Goal: Book appointment/travel/reservation

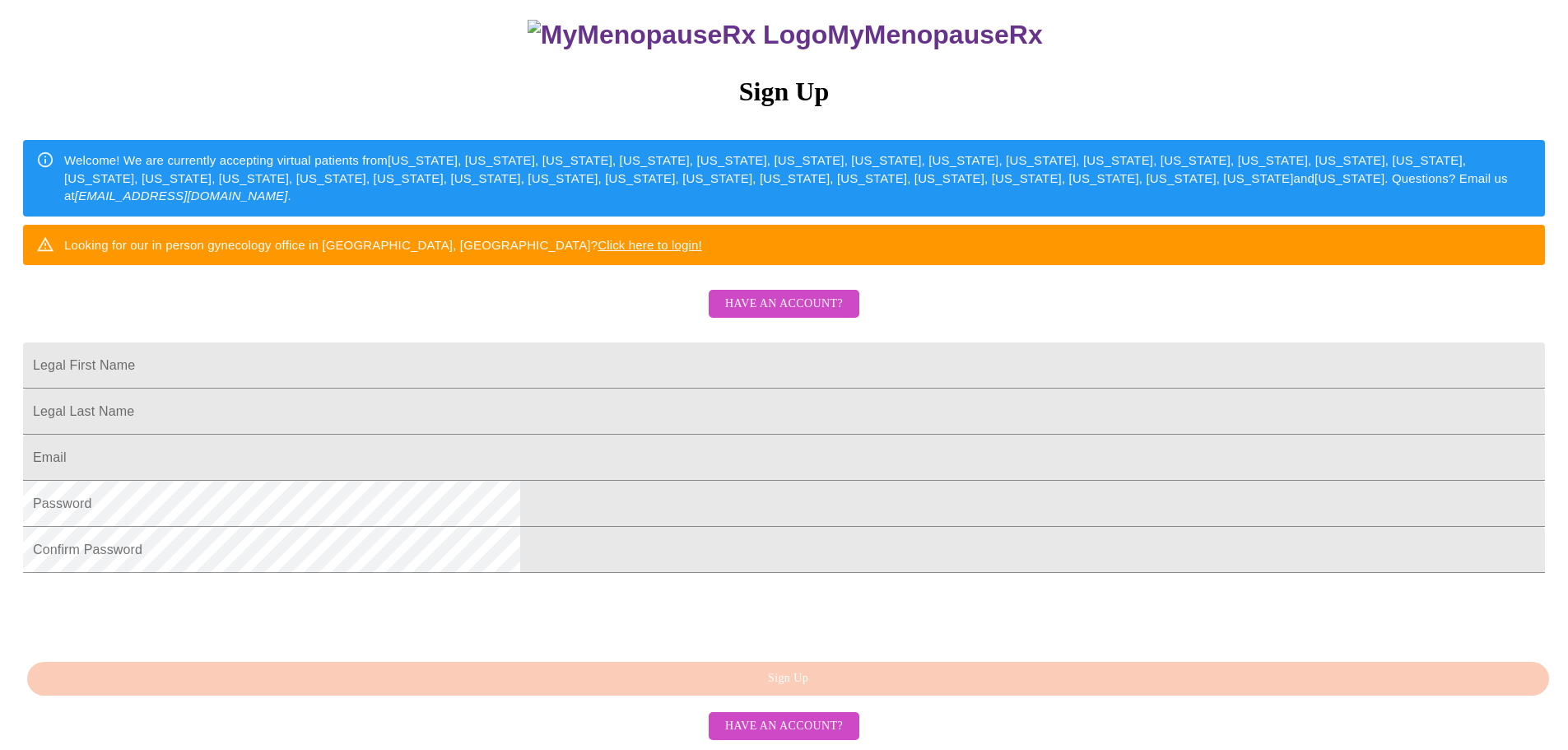
scroll to position [289, 0]
click at [585, 342] on input "Legal First Name" at bounding box center [784, 365] width 1521 height 46
click at [442, 281] on div "MyMenopauseRx Sign Up Welcome! We are currently accepting virtual patients from…" at bounding box center [784, 293] width 1554 height 900
click at [579, 342] on input "Legal First Name" at bounding box center [784, 365] width 1521 height 46
type input "[PERSON_NAME]"
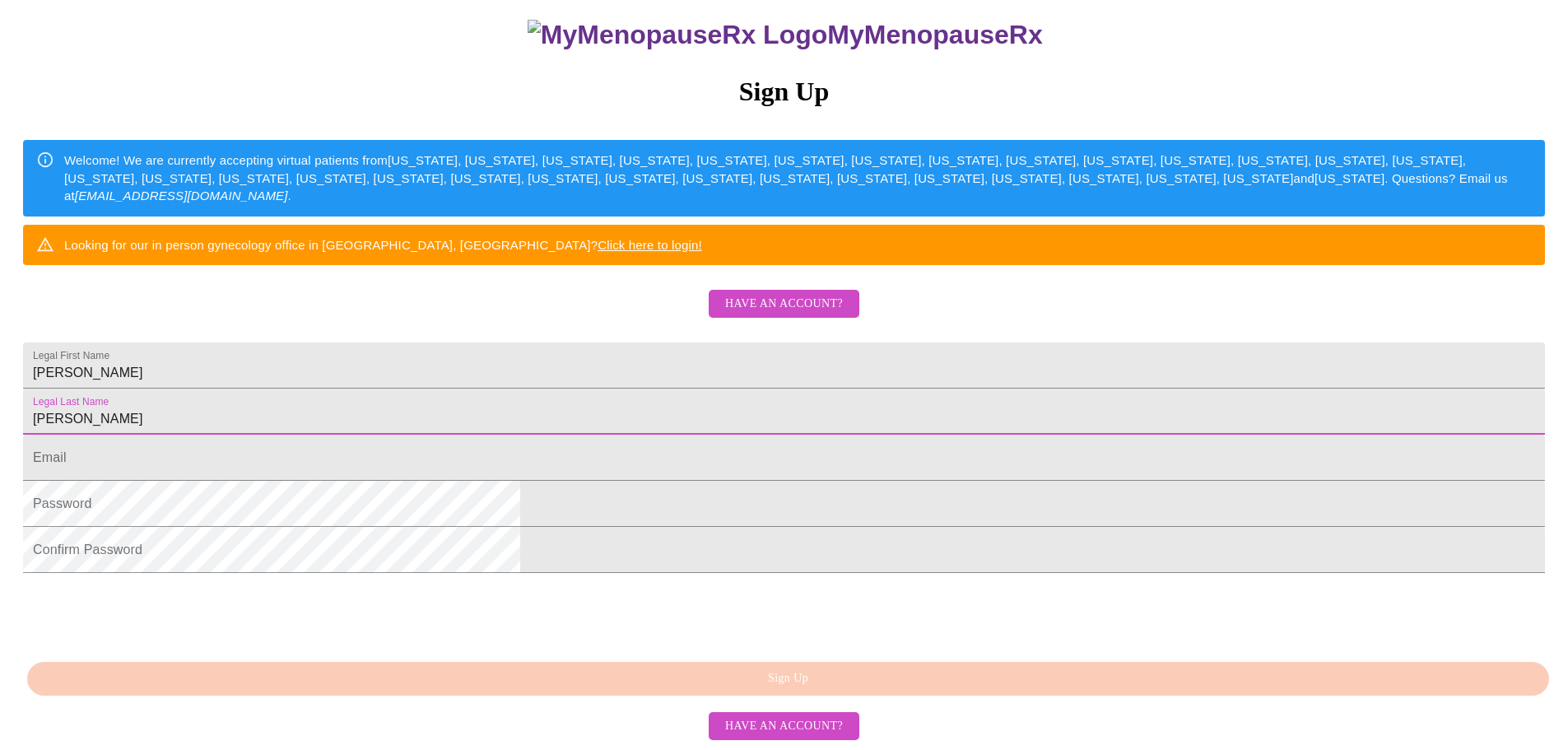
type input "[PERSON_NAME]"
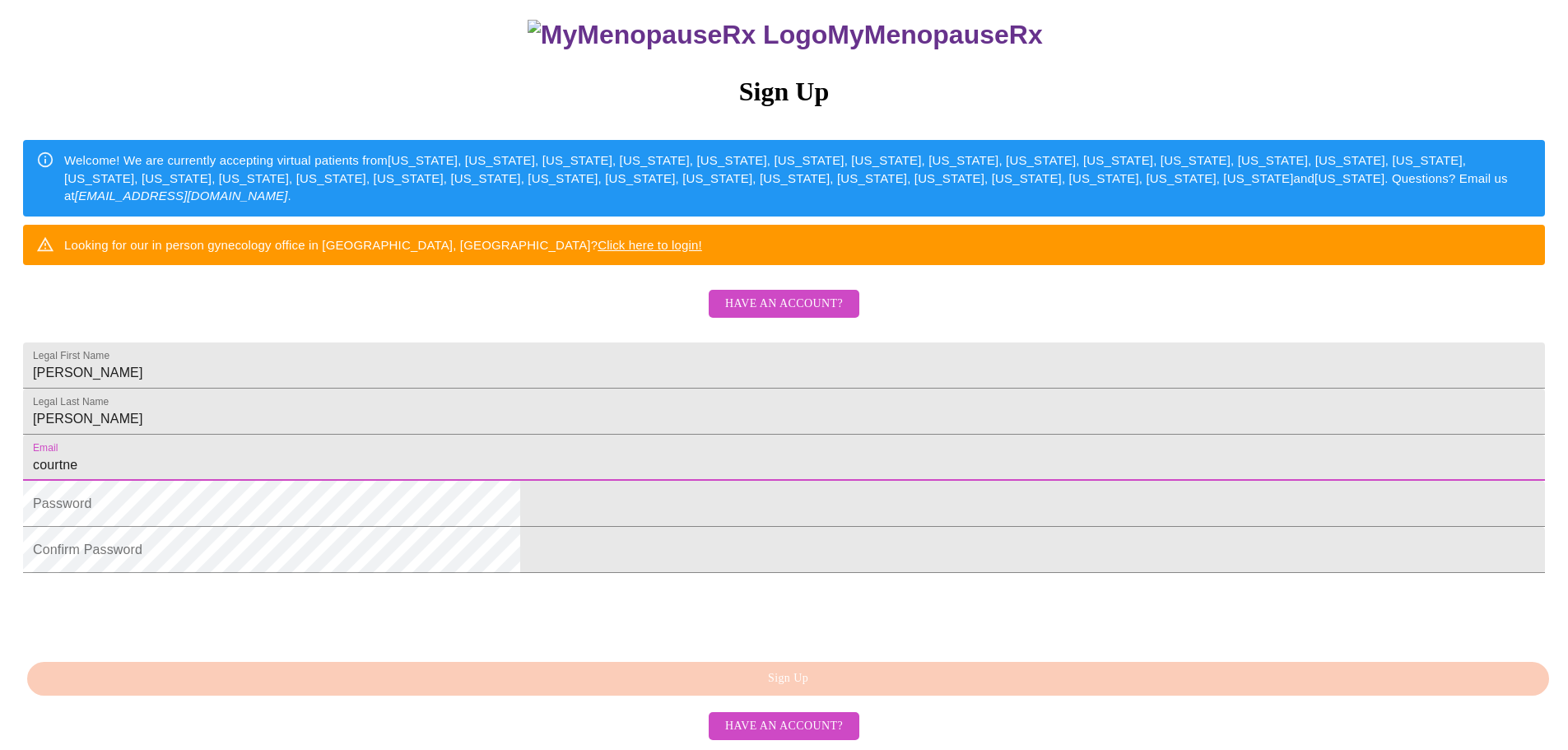
type input "[PERSON_NAME][EMAIL_ADDRESS][DOMAIN_NAME]"
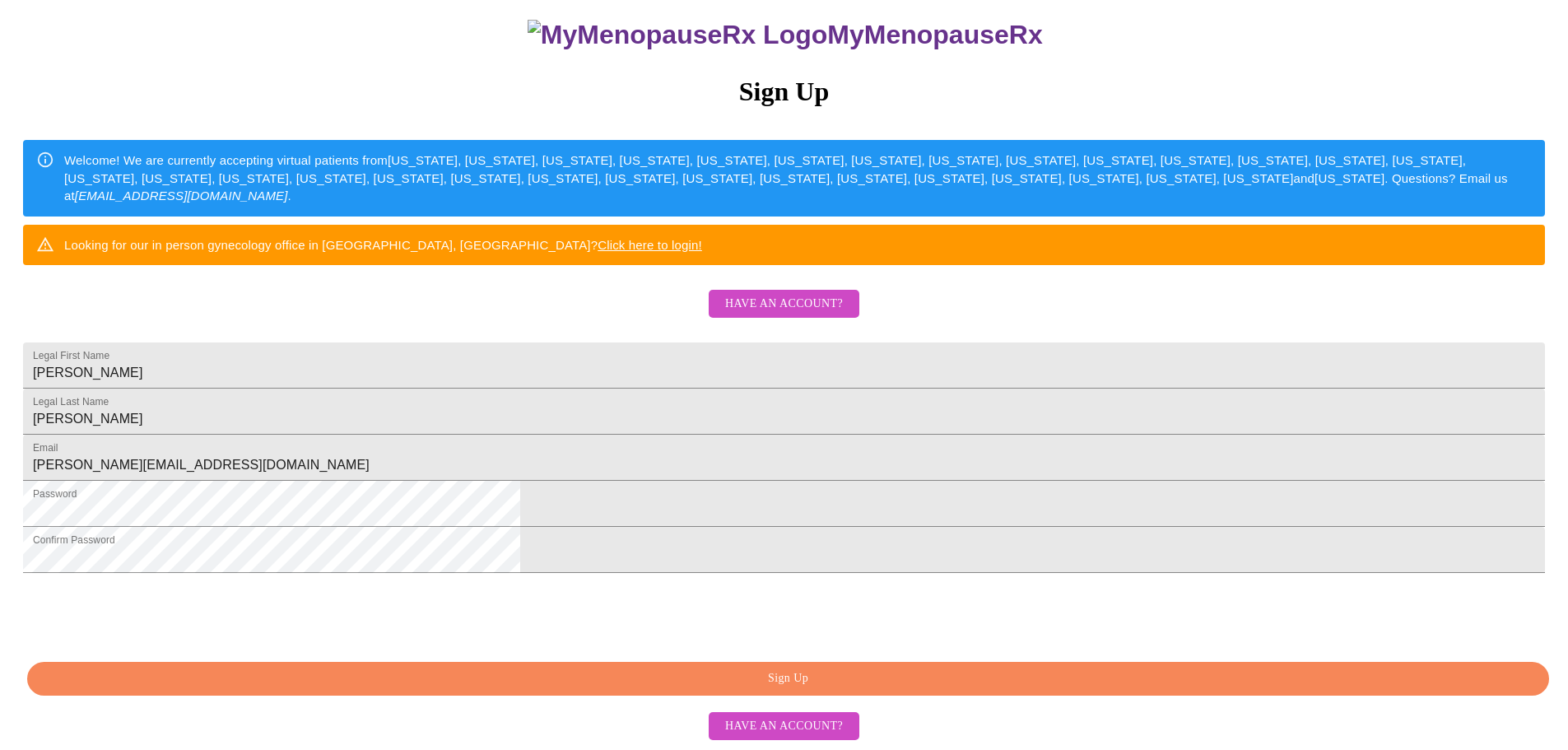
click at [772, 683] on span "Sign Up" at bounding box center [788, 678] width 1484 height 20
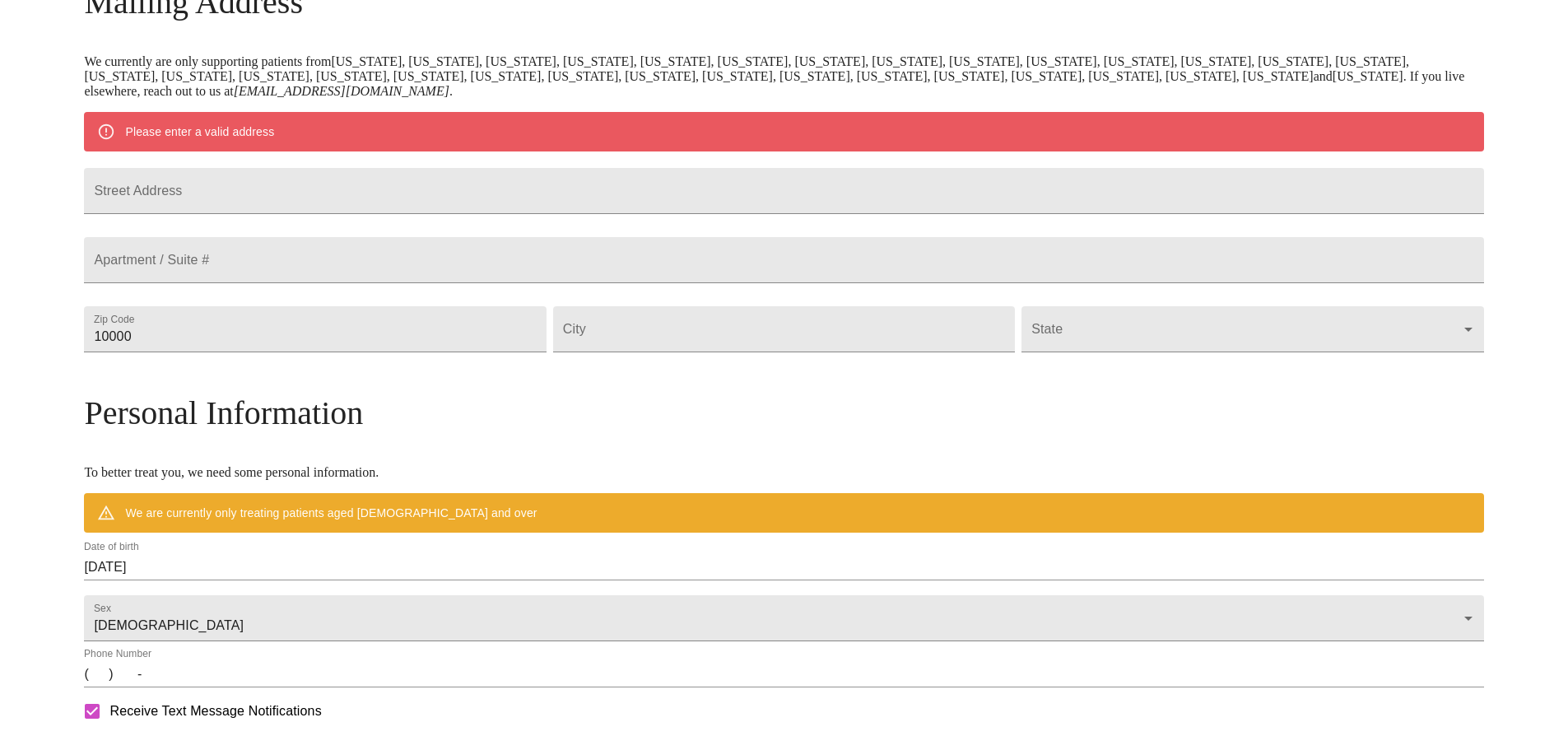
scroll to position [225, 0]
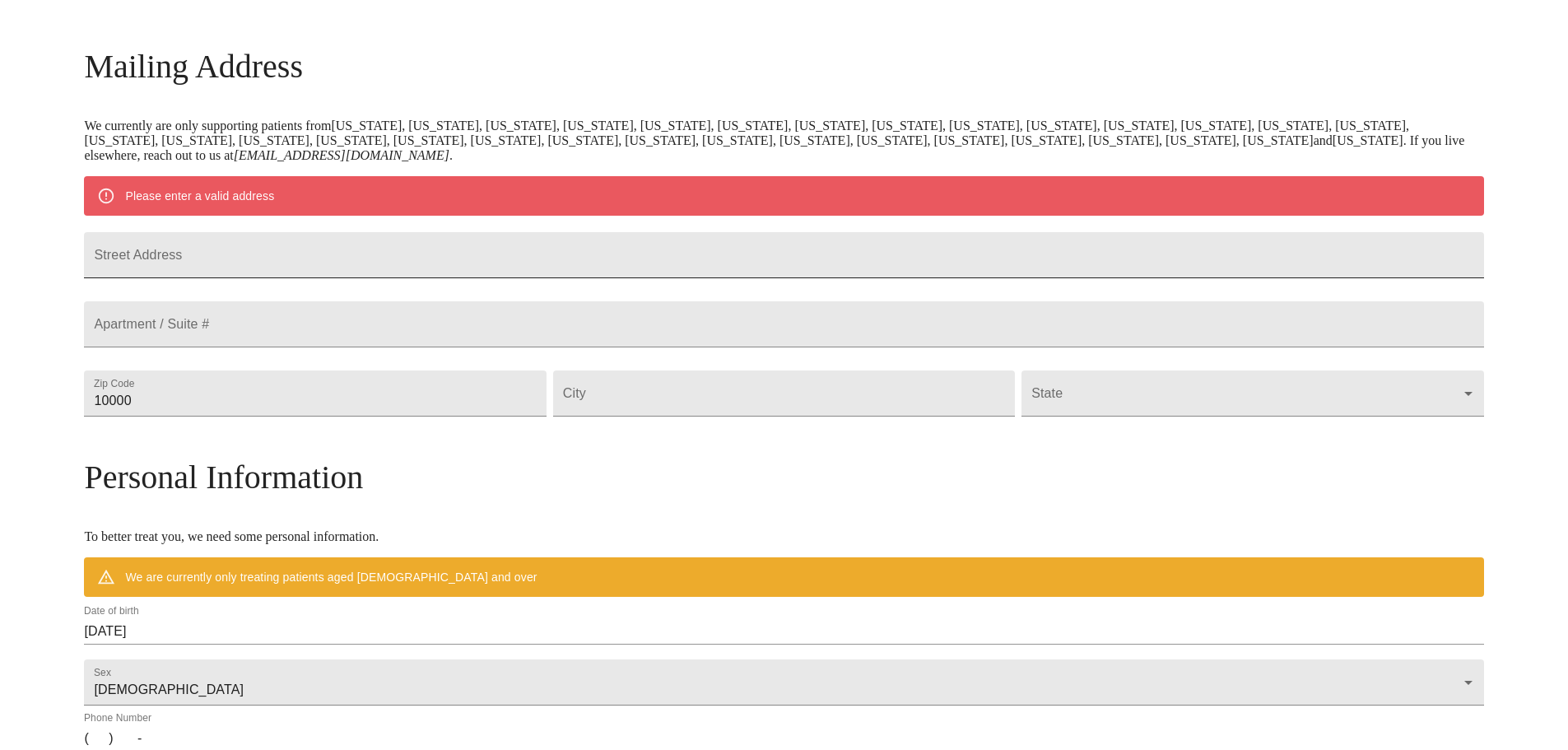
click at [700, 270] on input "Street Address" at bounding box center [783, 255] width 1399 height 46
type input "[STREET_ADDRESS][PERSON_NAME]"
type input "60185"
click at [678, 416] on input "Street Address" at bounding box center [784, 393] width 462 height 46
type input "[GEOGRAPHIC_DATA]"
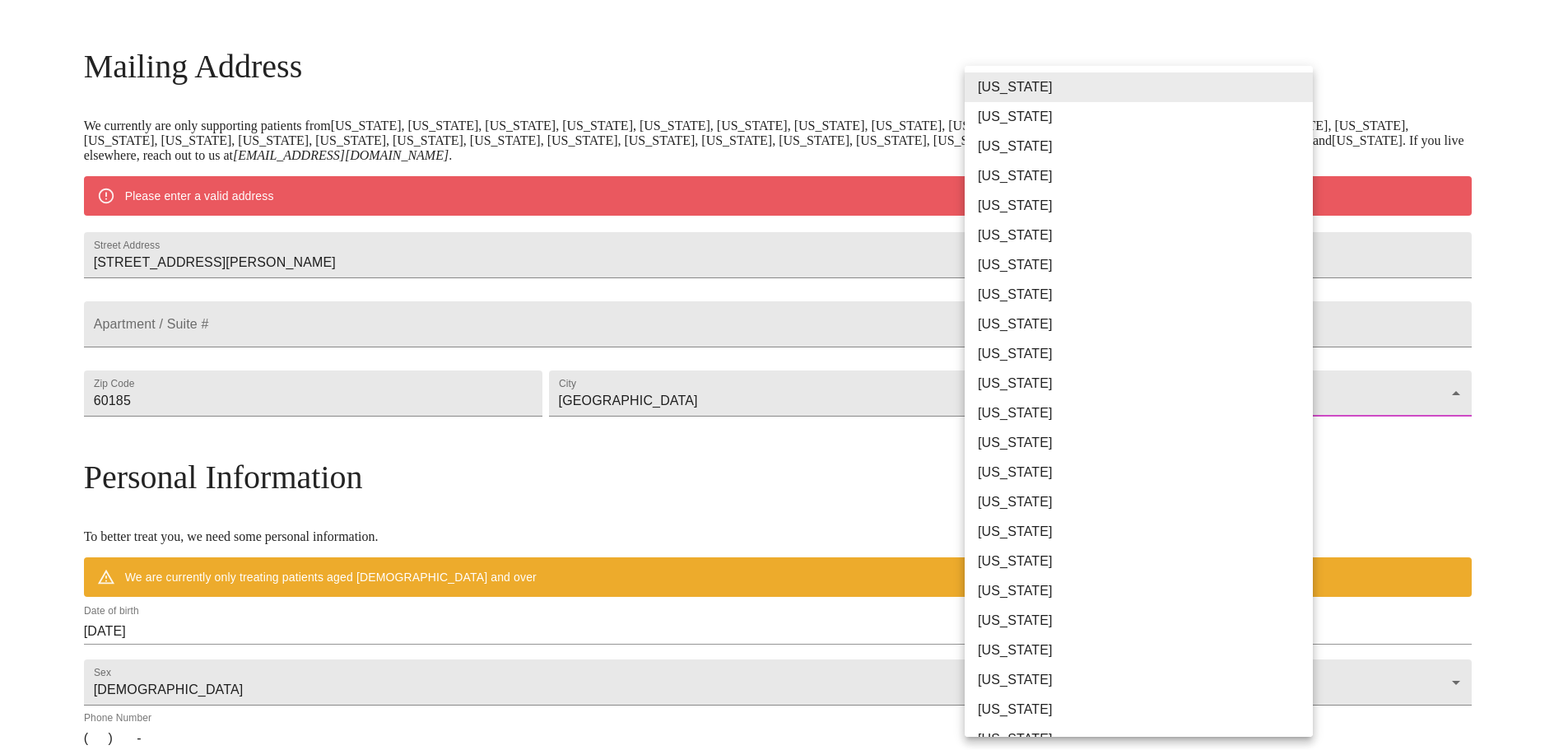
click at [1298, 431] on body "MyMenopauseRx Welcome to MyMenopauseRx Since it's your first time here, you'll …" at bounding box center [784, 423] width 1554 height 1283
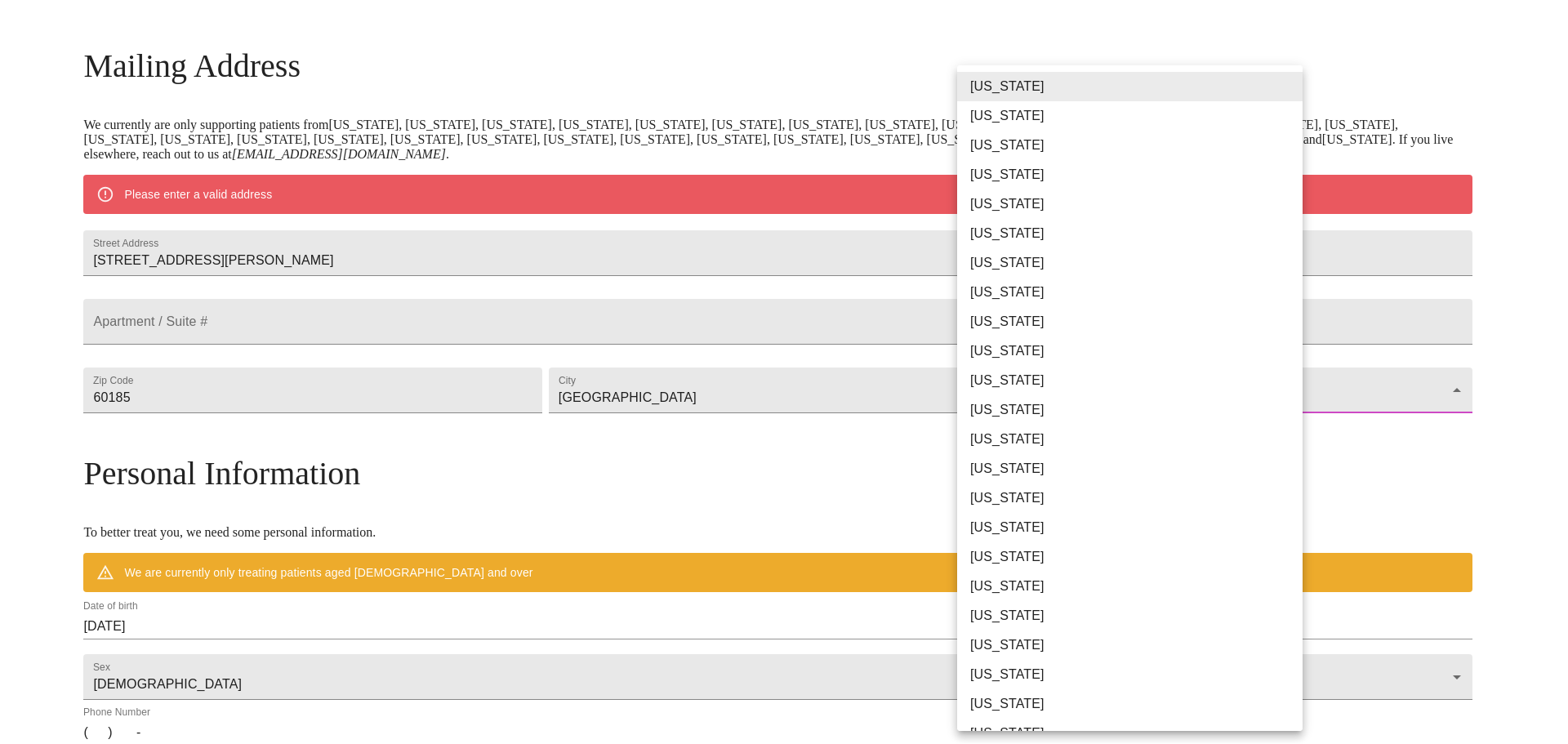
click at [1167, 427] on li "[US_STATE]" at bounding box center [1136, 439] width 358 height 29
type input "[US_STATE]"
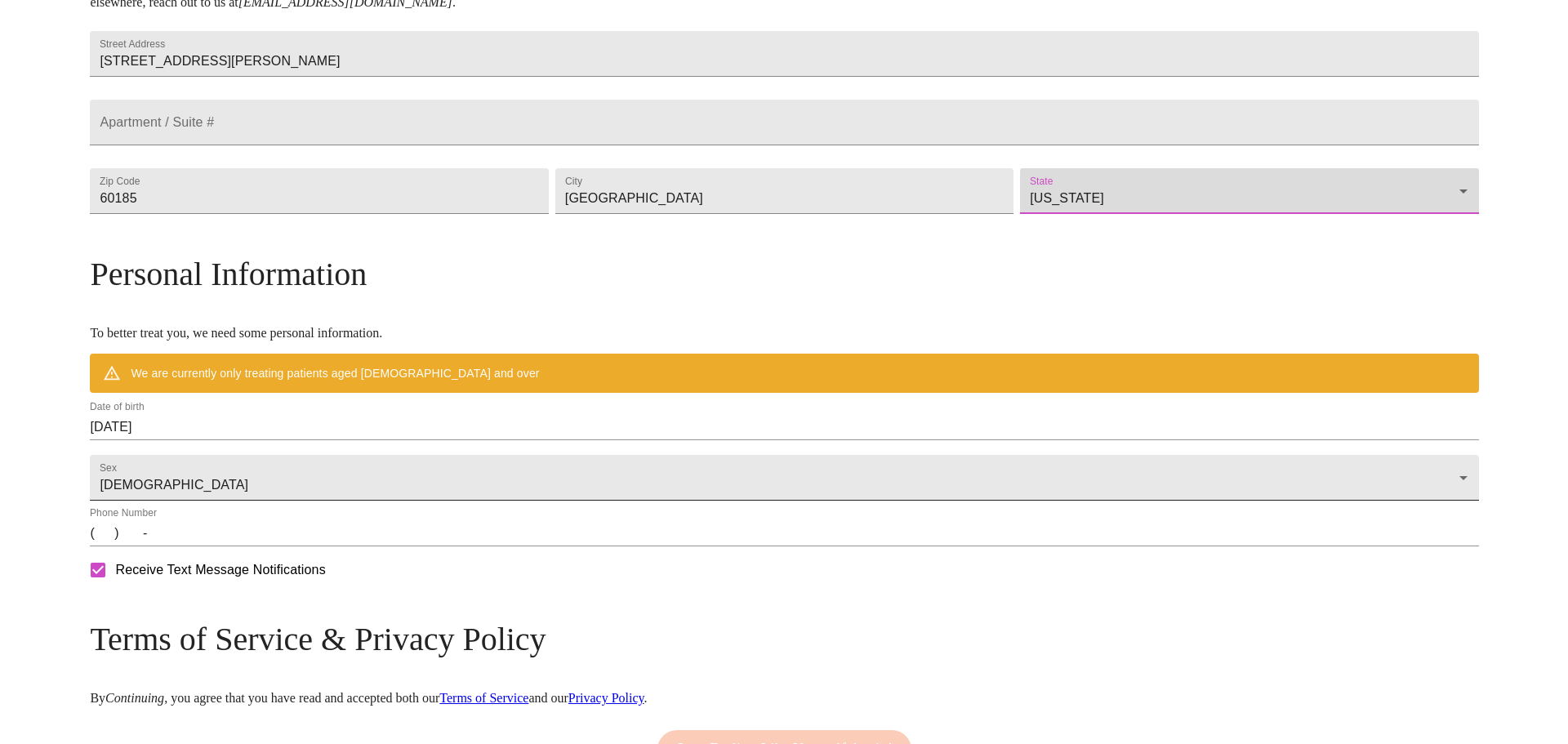
scroll to position [386, 0]
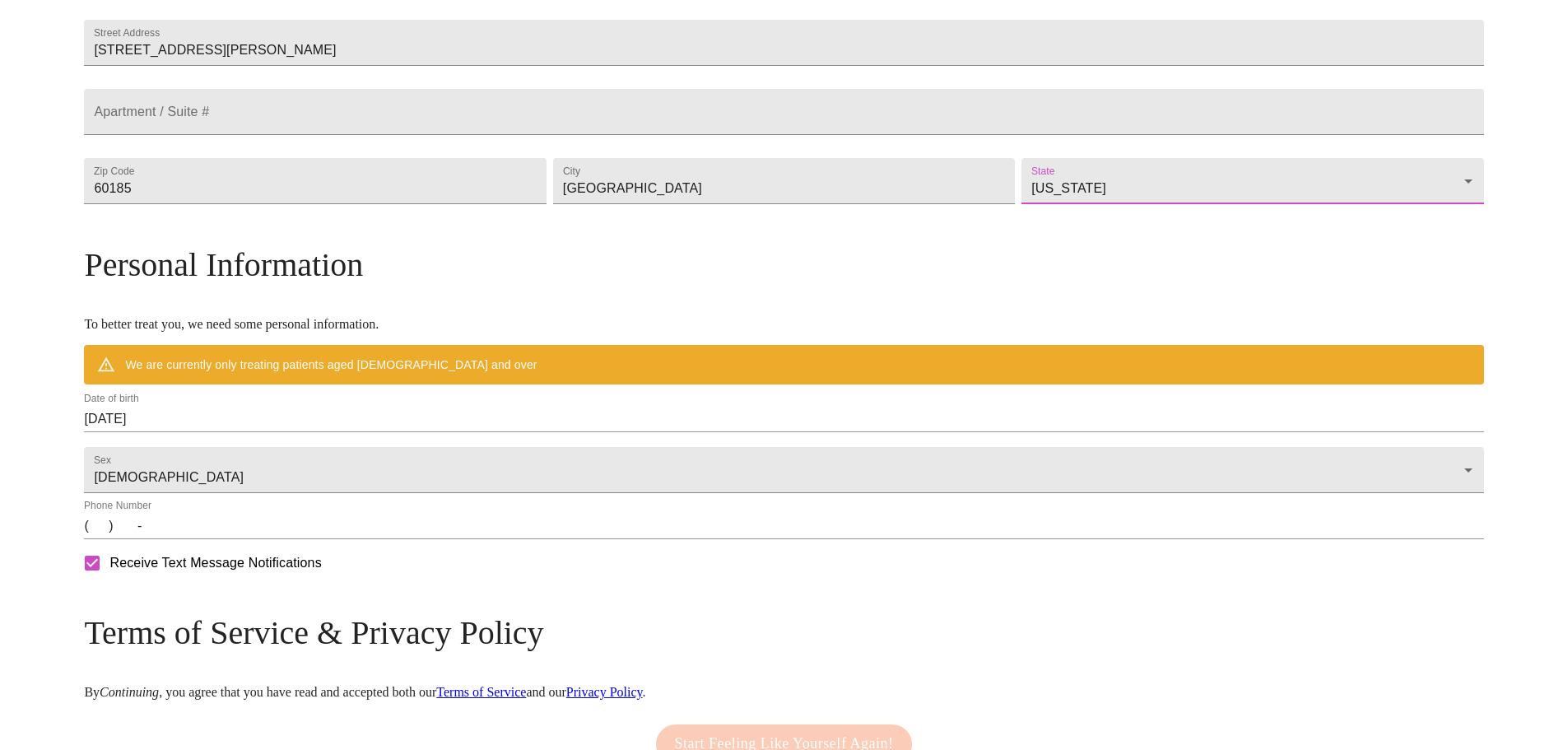
click at [313, 432] on input "[DATE]" at bounding box center [783, 418] width 1399 height 26
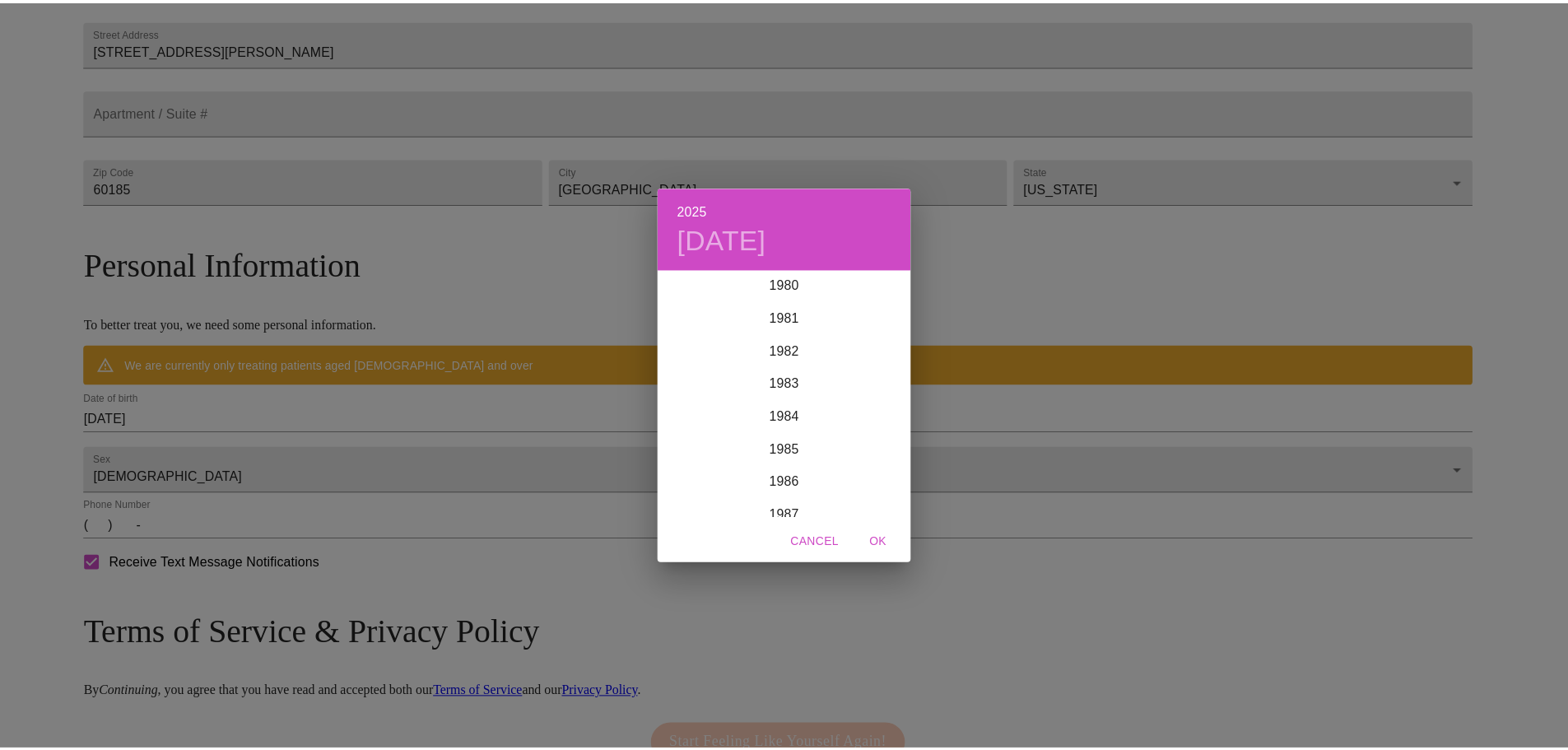
scroll to position [2651, 0]
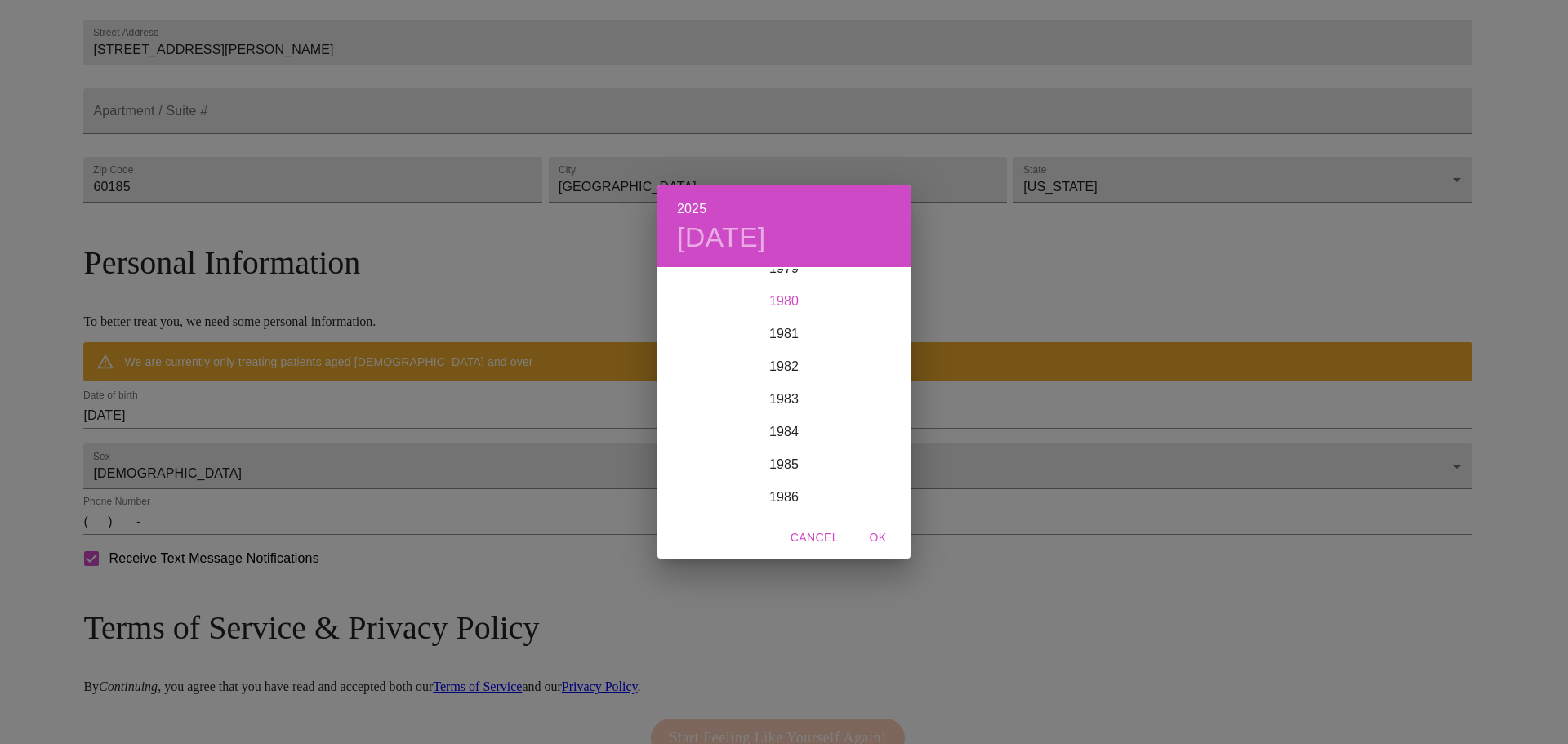
click at [790, 305] on div "1980" at bounding box center [784, 301] width 253 height 33
click at [783, 419] on div "Aug" at bounding box center [783, 421] width 84 height 61
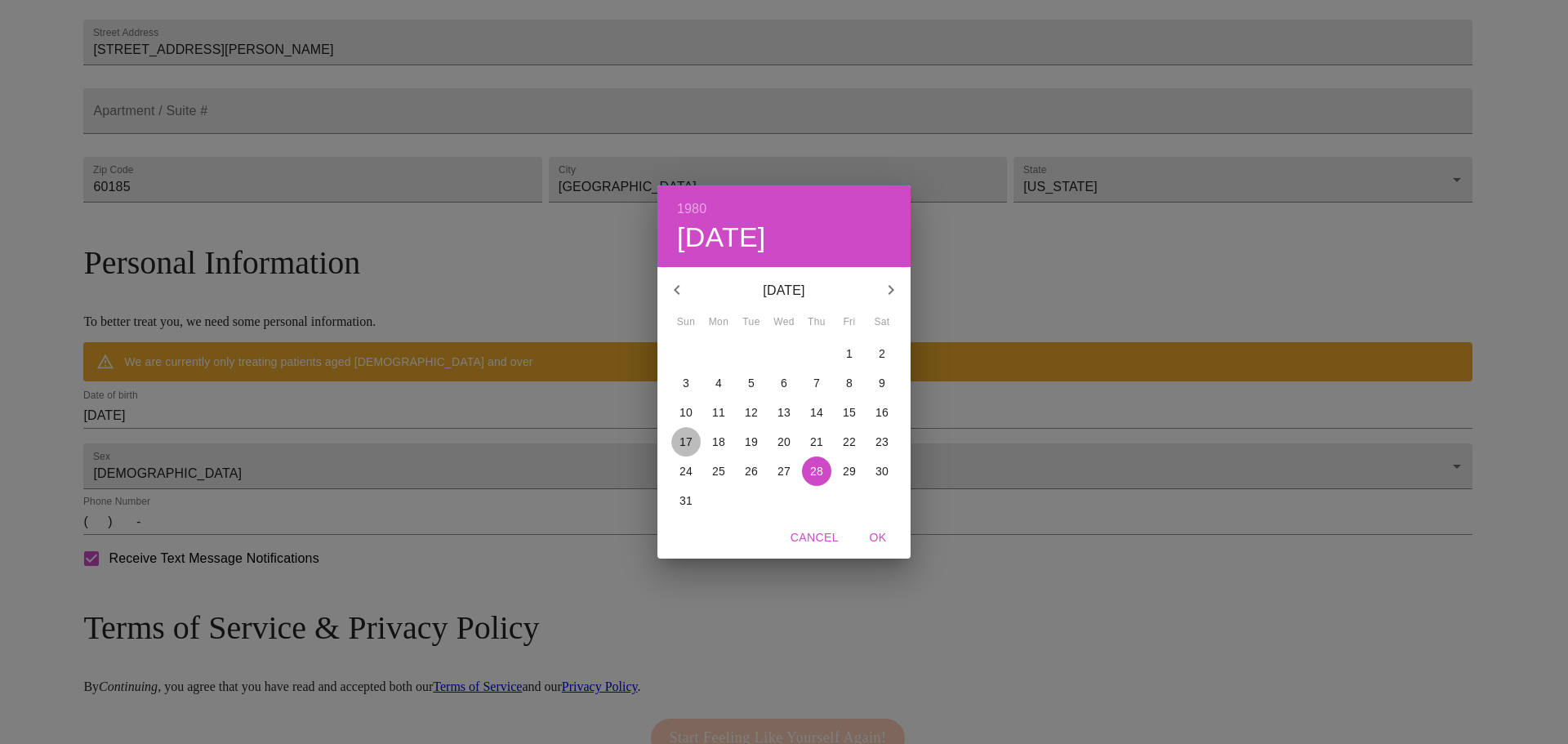
click at [680, 442] on p "17" at bounding box center [686, 441] width 14 height 16
click at [872, 537] on span "OK" at bounding box center [877, 537] width 40 height 20
type input "[DATE]"
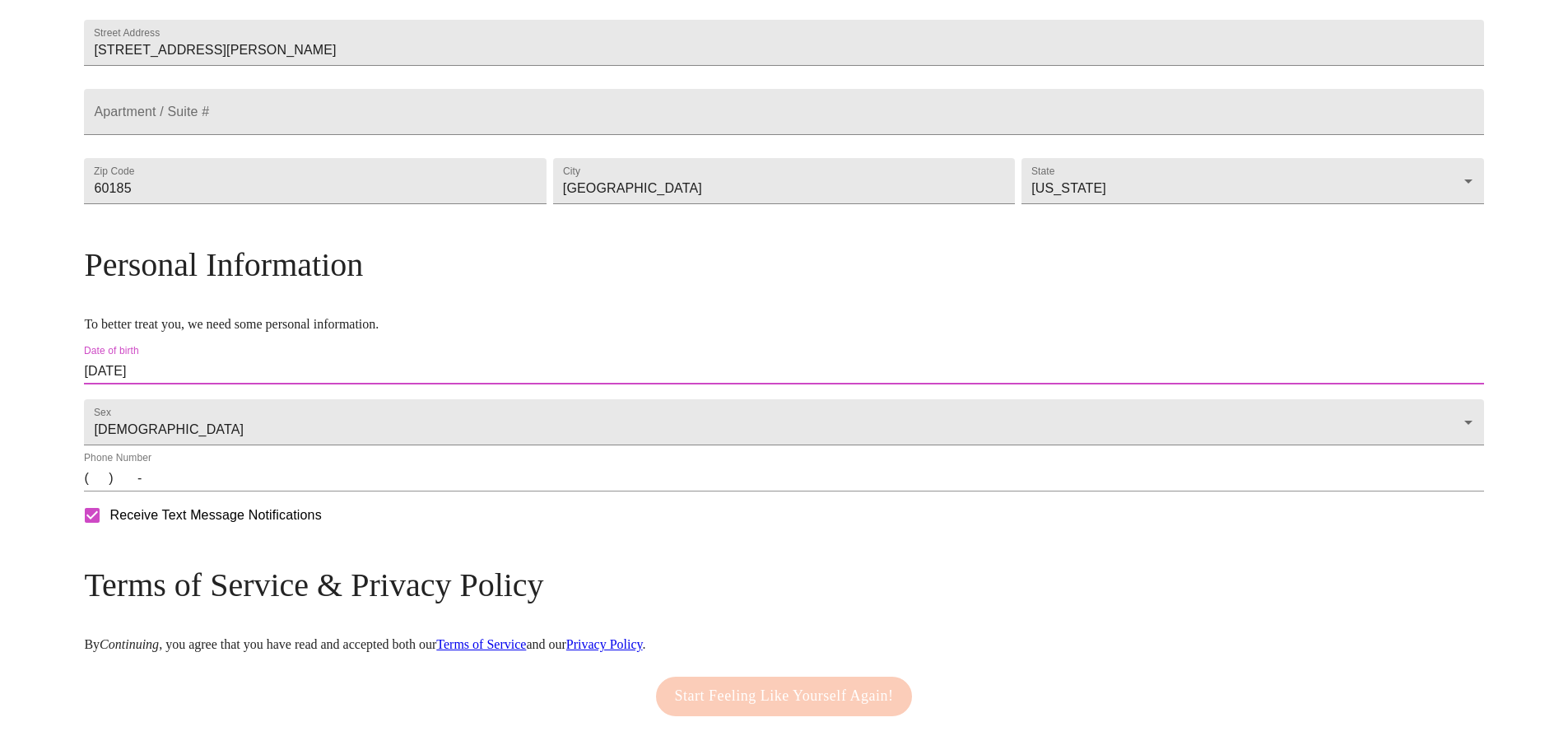
click at [267, 491] on input "(   )    -" at bounding box center [783, 478] width 1399 height 26
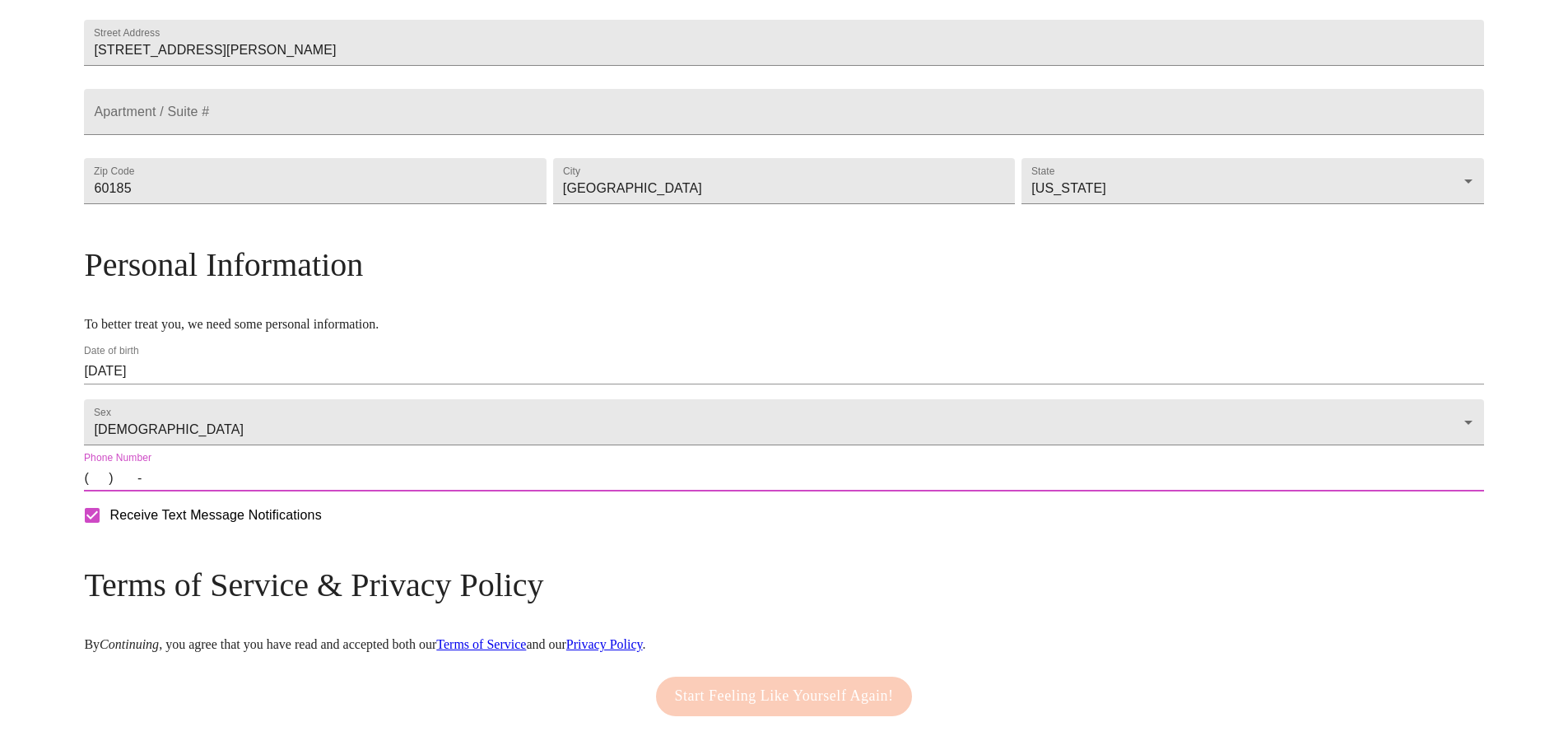
type input "[PHONE_NUMBER]"
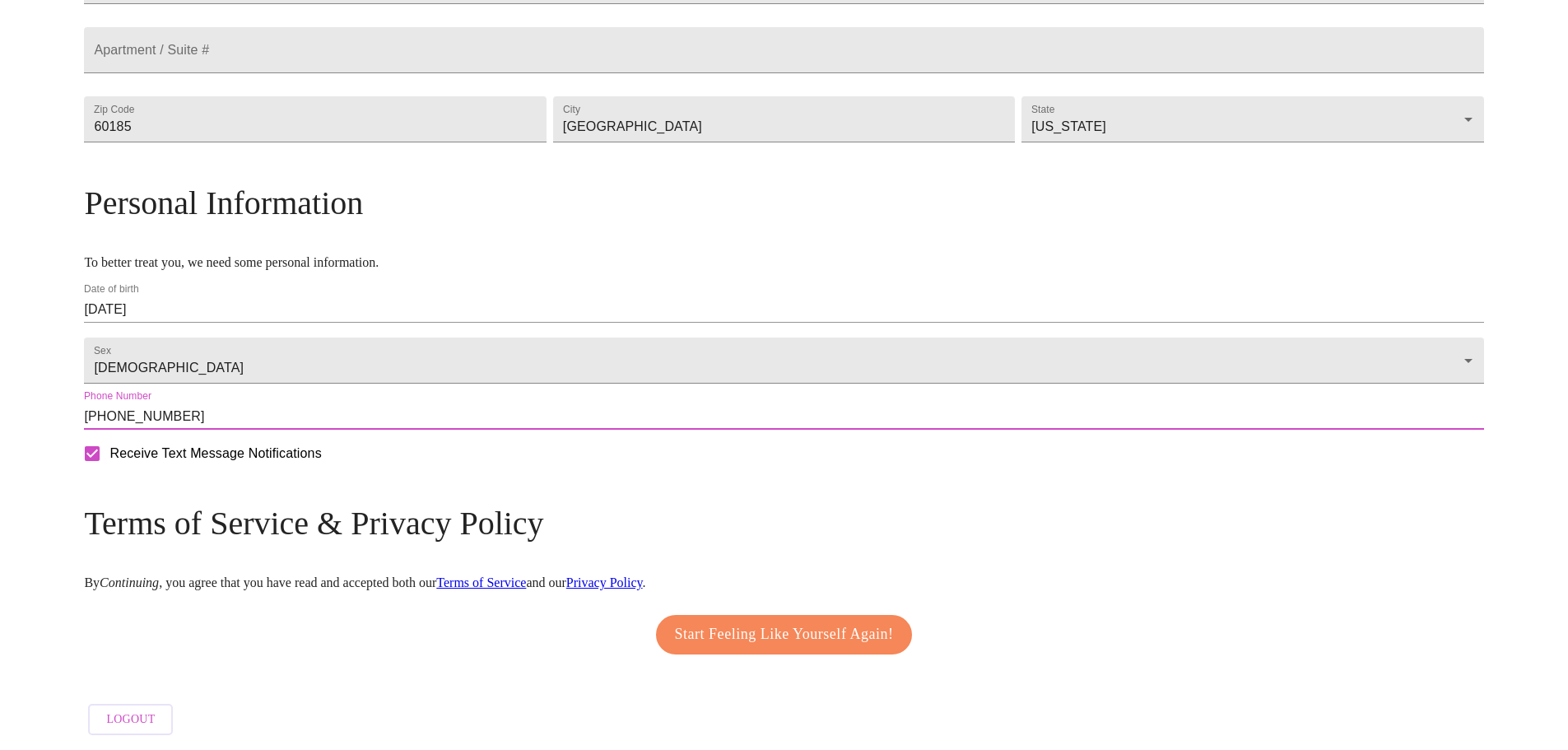
scroll to position [498, 0]
click at [762, 627] on span "Start Feeling Like Yourself Again!" at bounding box center [784, 634] width 219 height 26
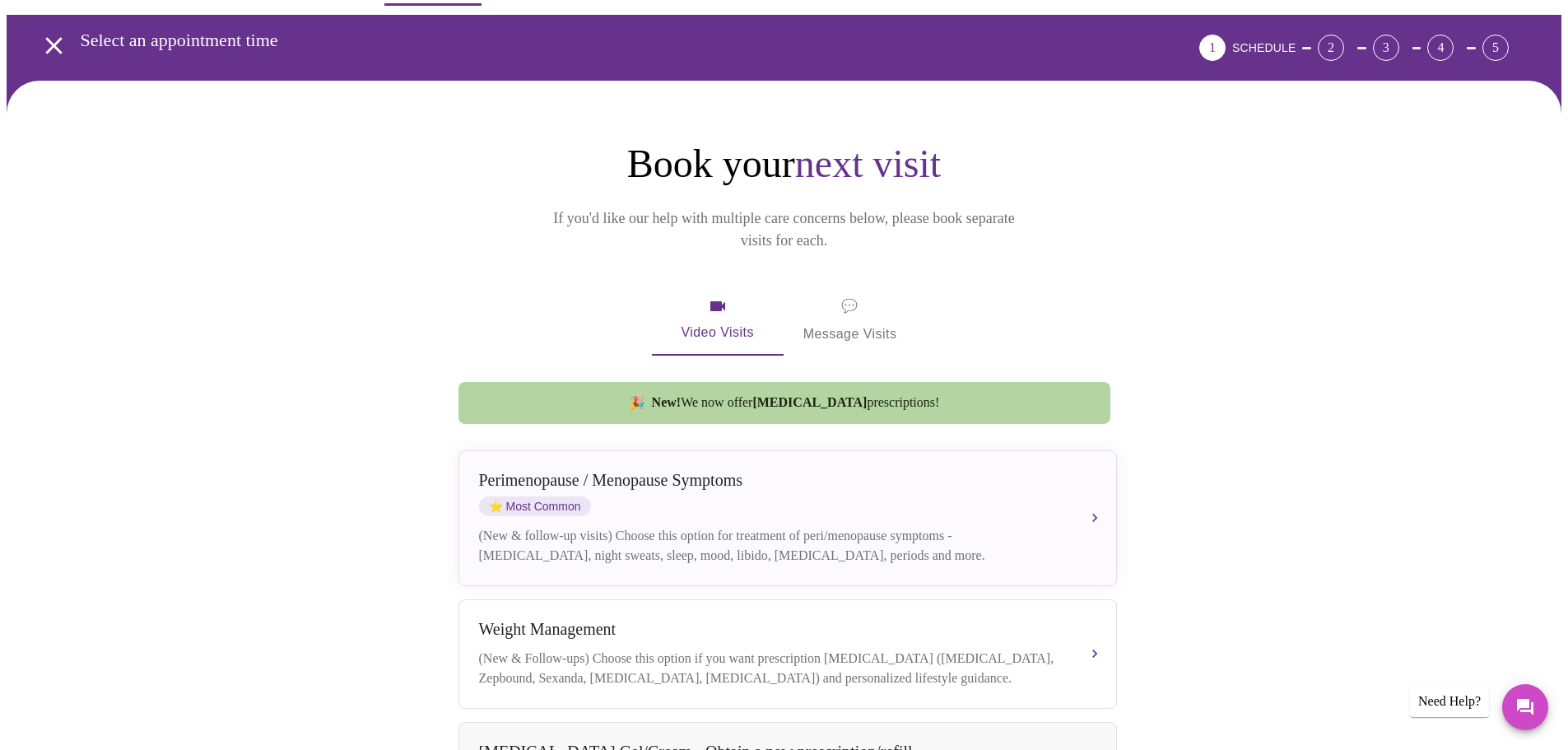
scroll to position [83, 0]
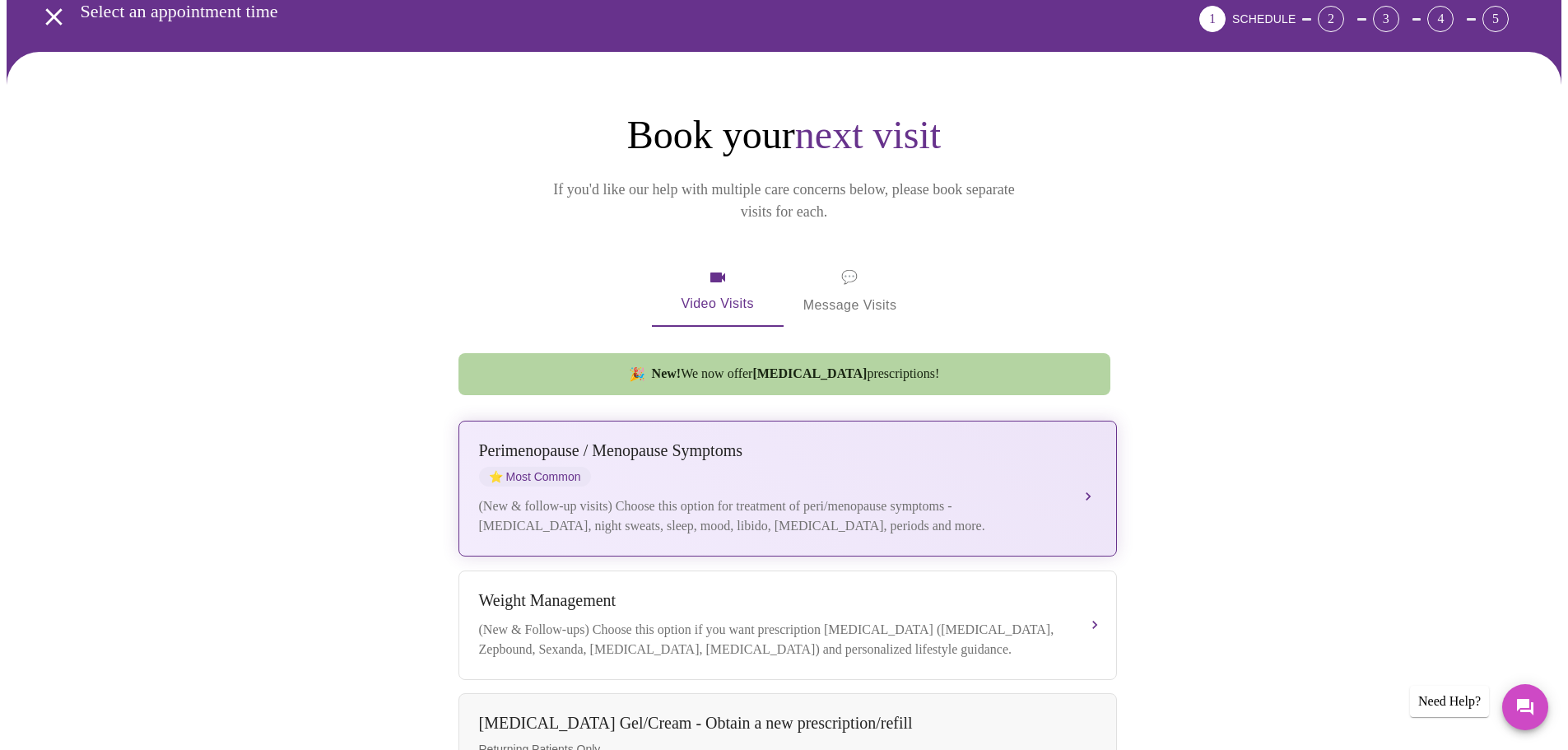
click at [827, 459] on div "[MEDICAL_DATA] / Menopause Symptoms ⭐ Most Common" at bounding box center [770, 464] width 585 height 46
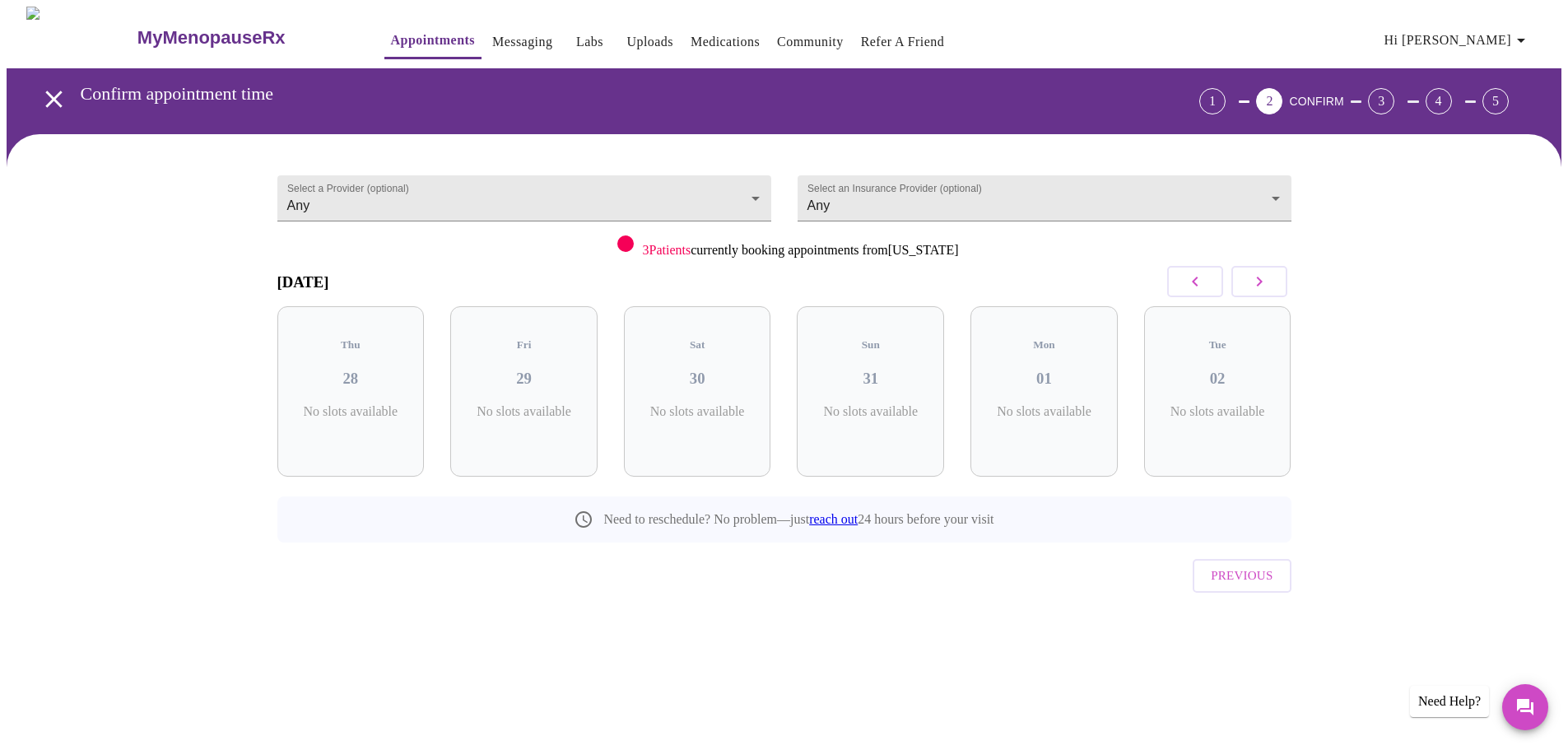
scroll to position [0, 0]
click at [549, 371] on h3 "29" at bounding box center [530, 378] width 121 height 18
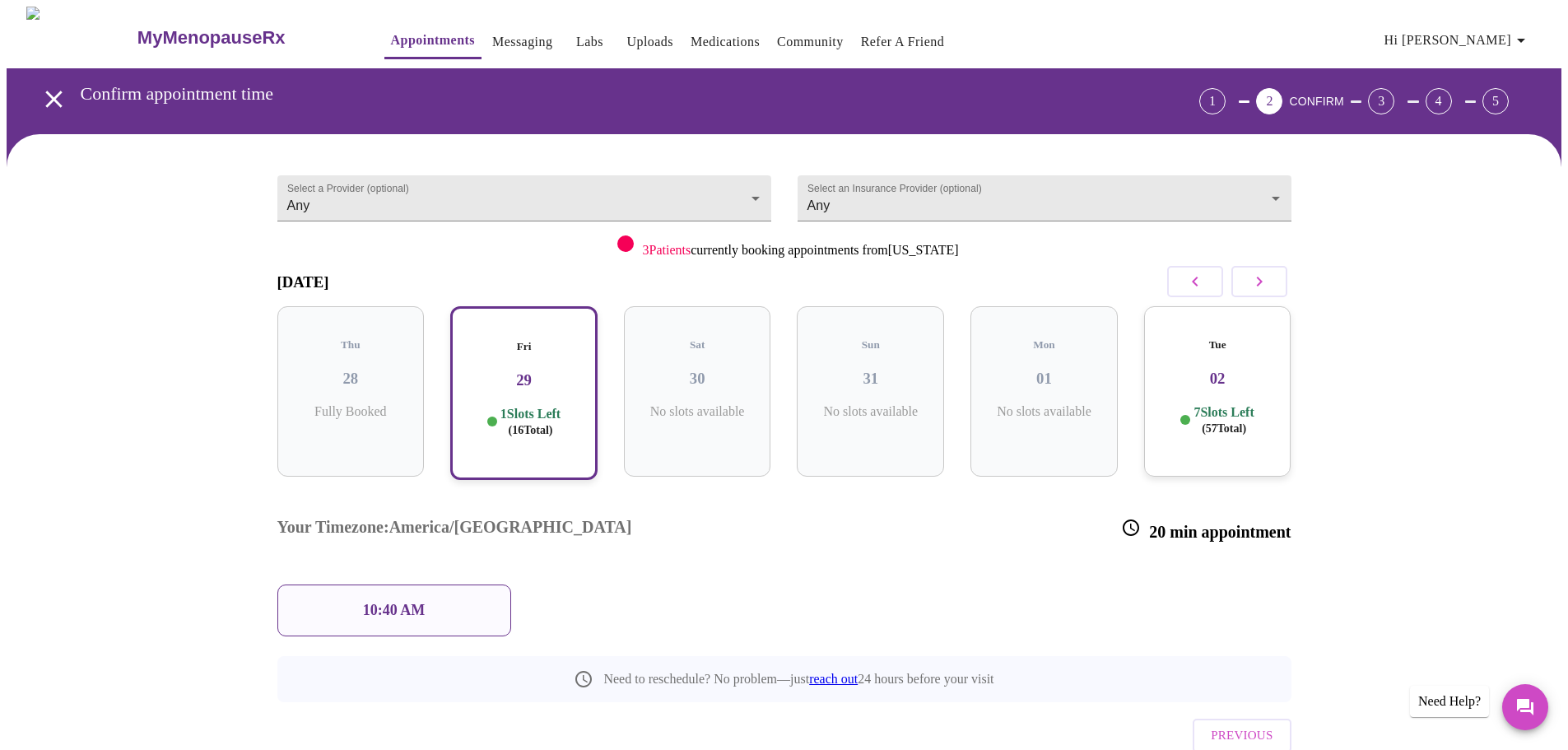
click at [1254, 317] on div "Tue 02 7 Slots Left ( 57 Total)" at bounding box center [1217, 391] width 147 height 170
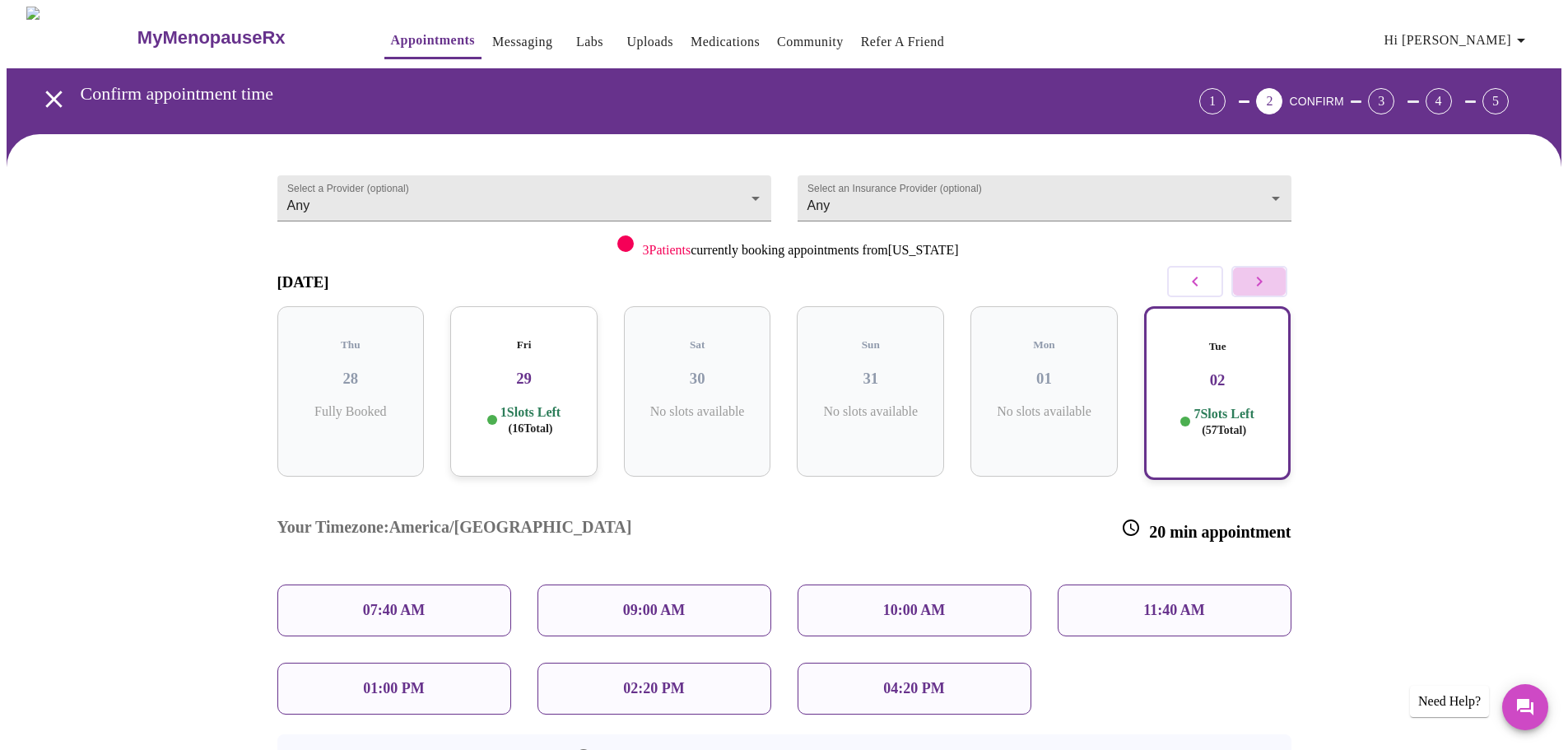
click at [1275, 281] on button "button" at bounding box center [1260, 281] width 56 height 31
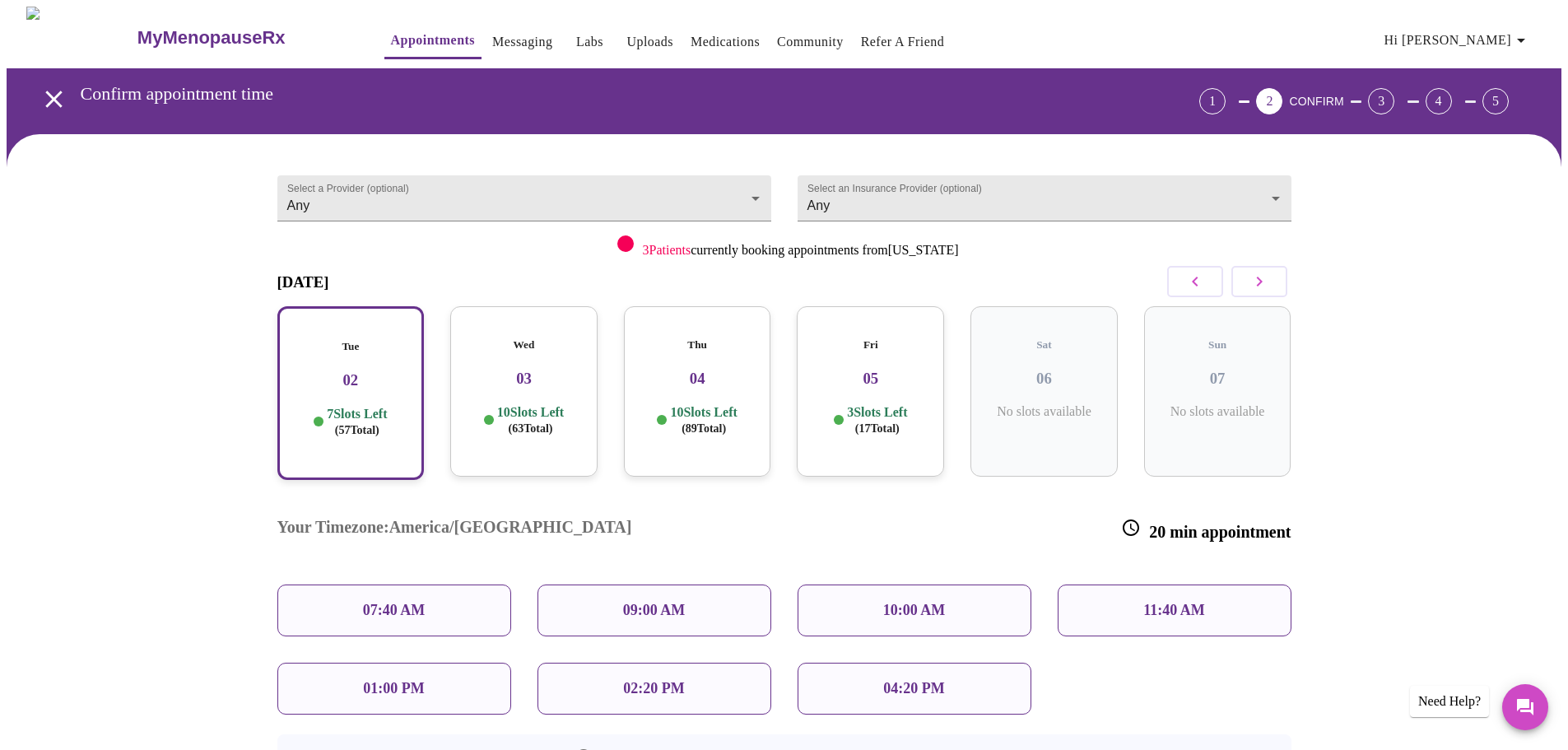
click at [349, 372] on h3 "02" at bounding box center [350, 380] width 118 height 18
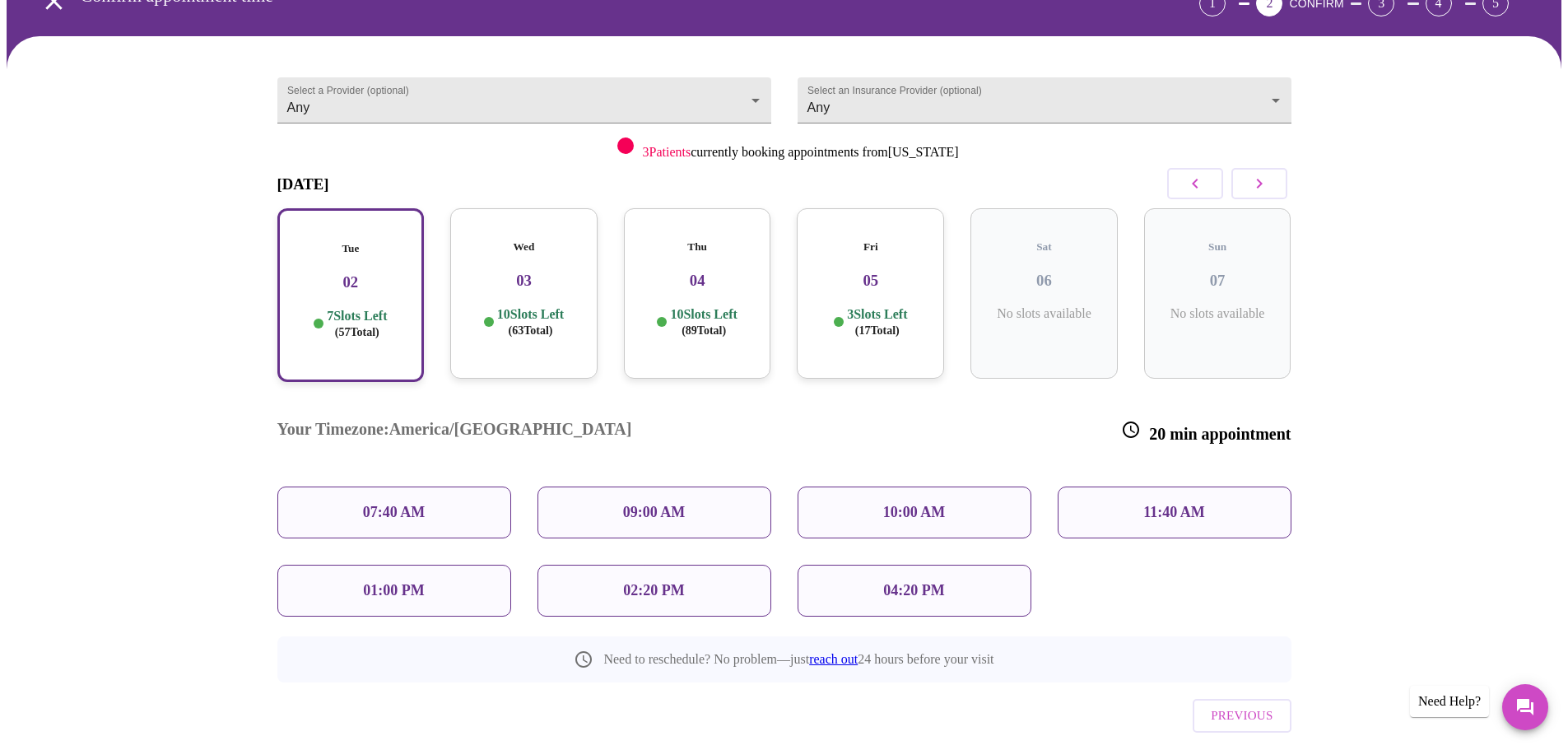
scroll to position [114, 0]
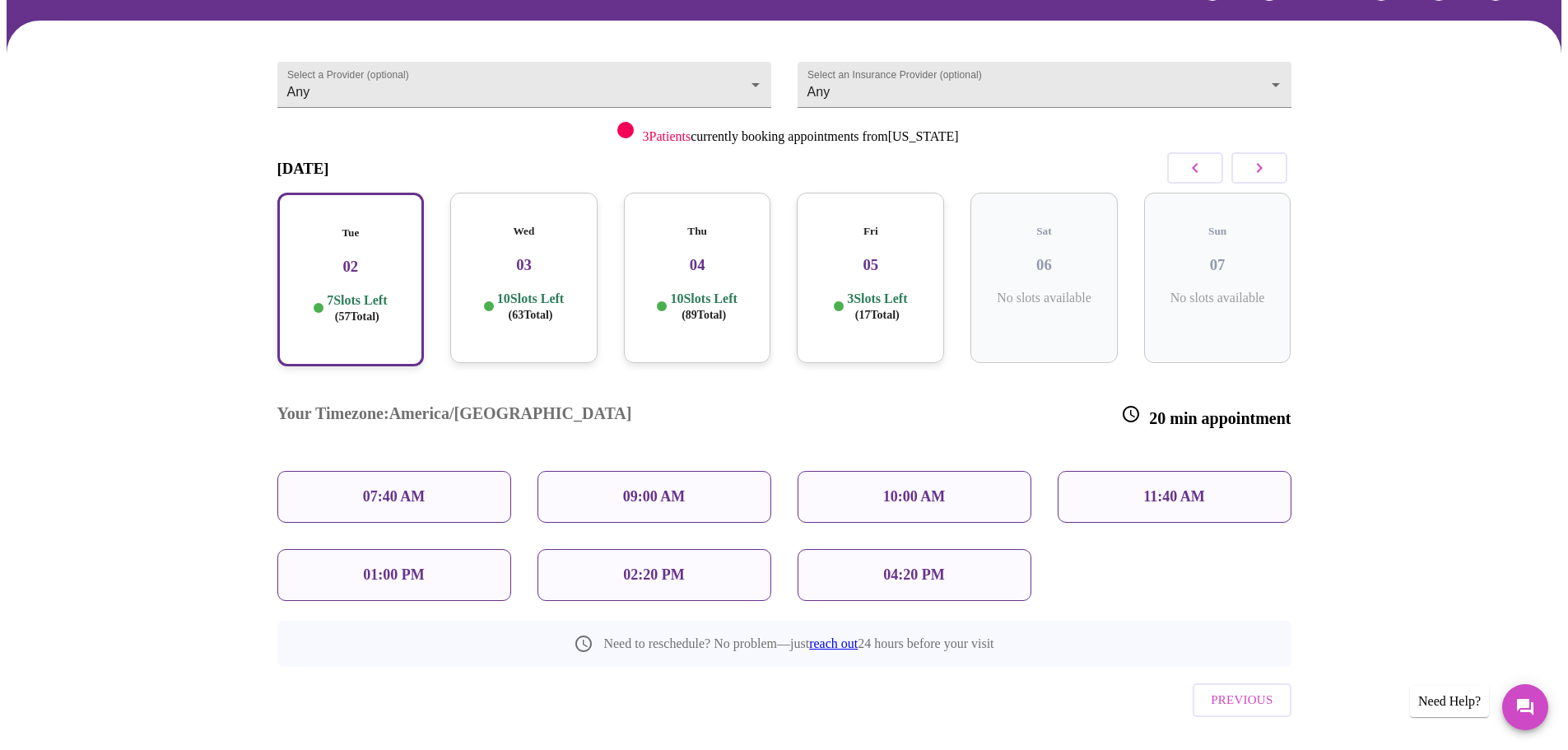
click at [425, 488] on p "07:40 AM" at bounding box center [394, 497] width 62 height 18
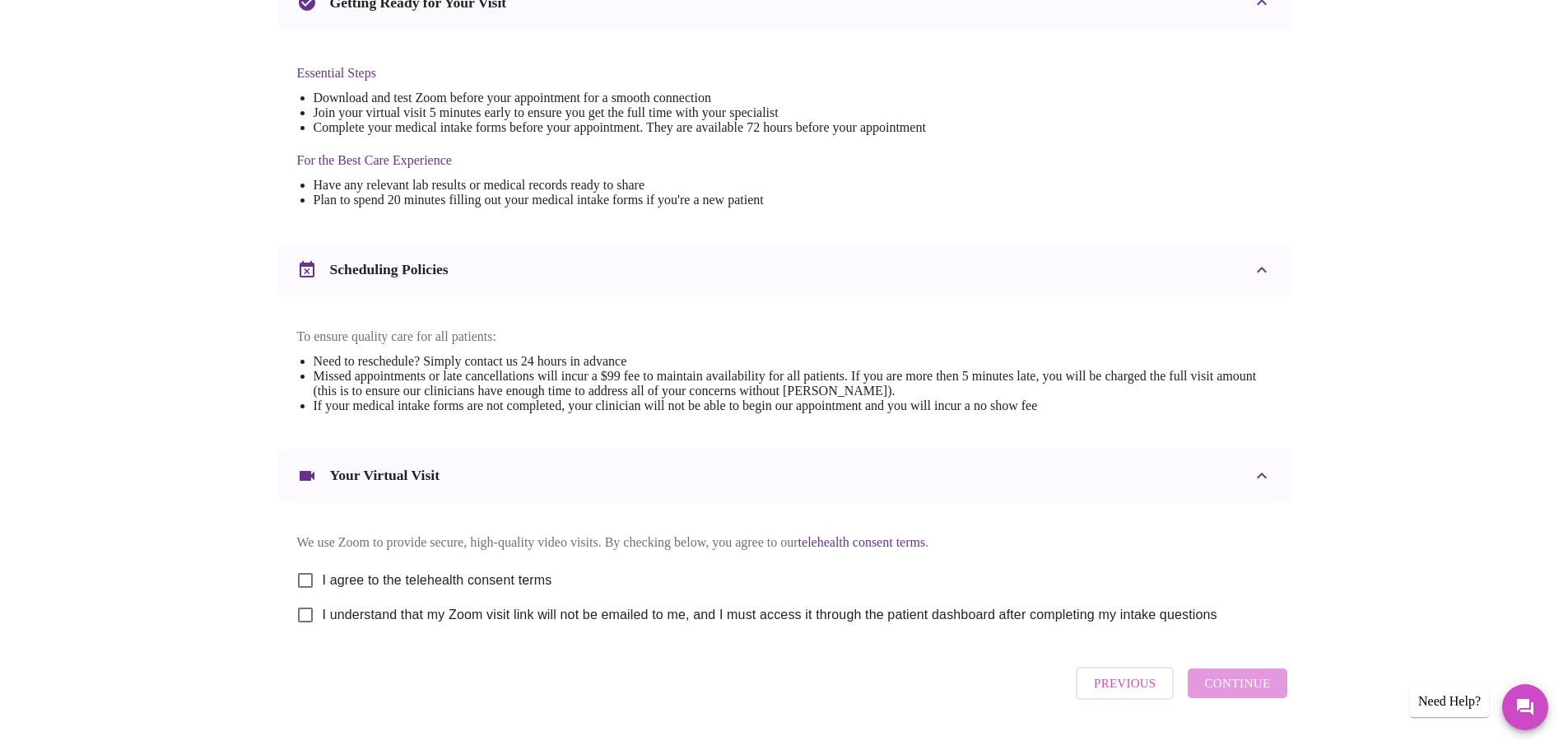
scroll to position [411, 0]
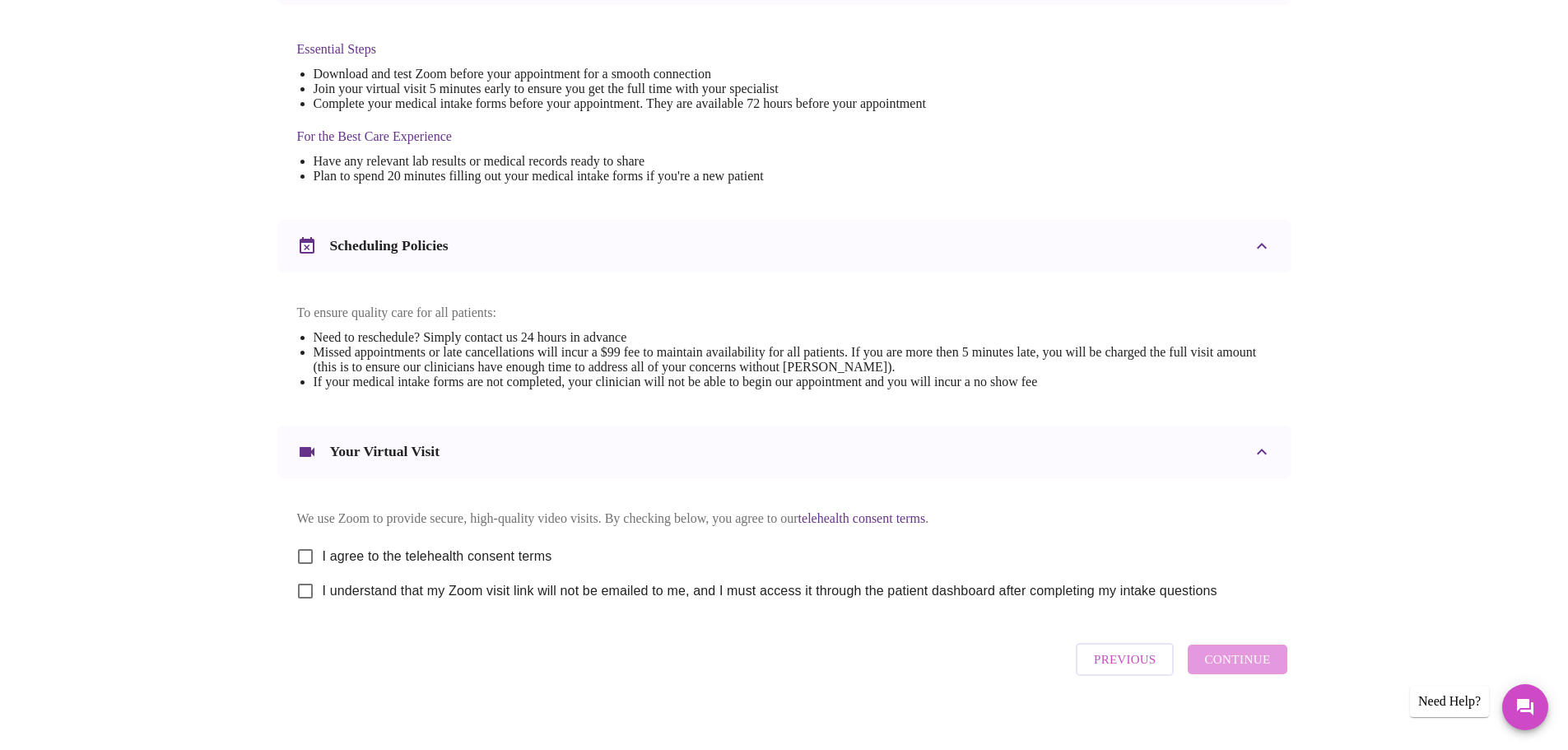
click at [311, 561] on input "I agree to the telehealth consent terms" at bounding box center [305, 556] width 35 height 35
checkbox input "true"
click at [307, 606] on input "I understand that my Zoom visit link will not be emailed to me, and I must acce…" at bounding box center [305, 591] width 35 height 35
checkbox input "true"
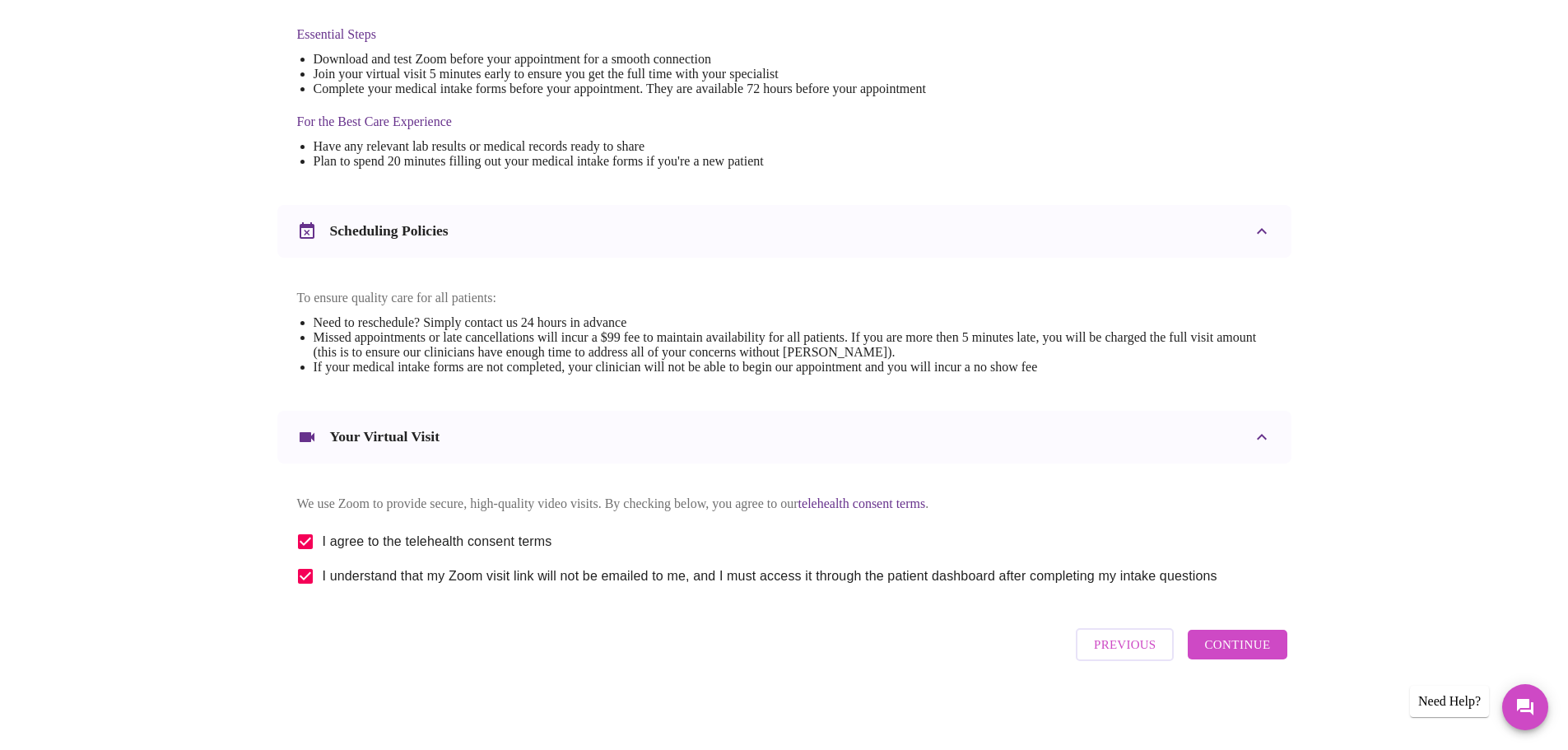
scroll to position [444, 0]
click at [1244, 650] on span "Continue" at bounding box center [1237, 645] width 66 height 21
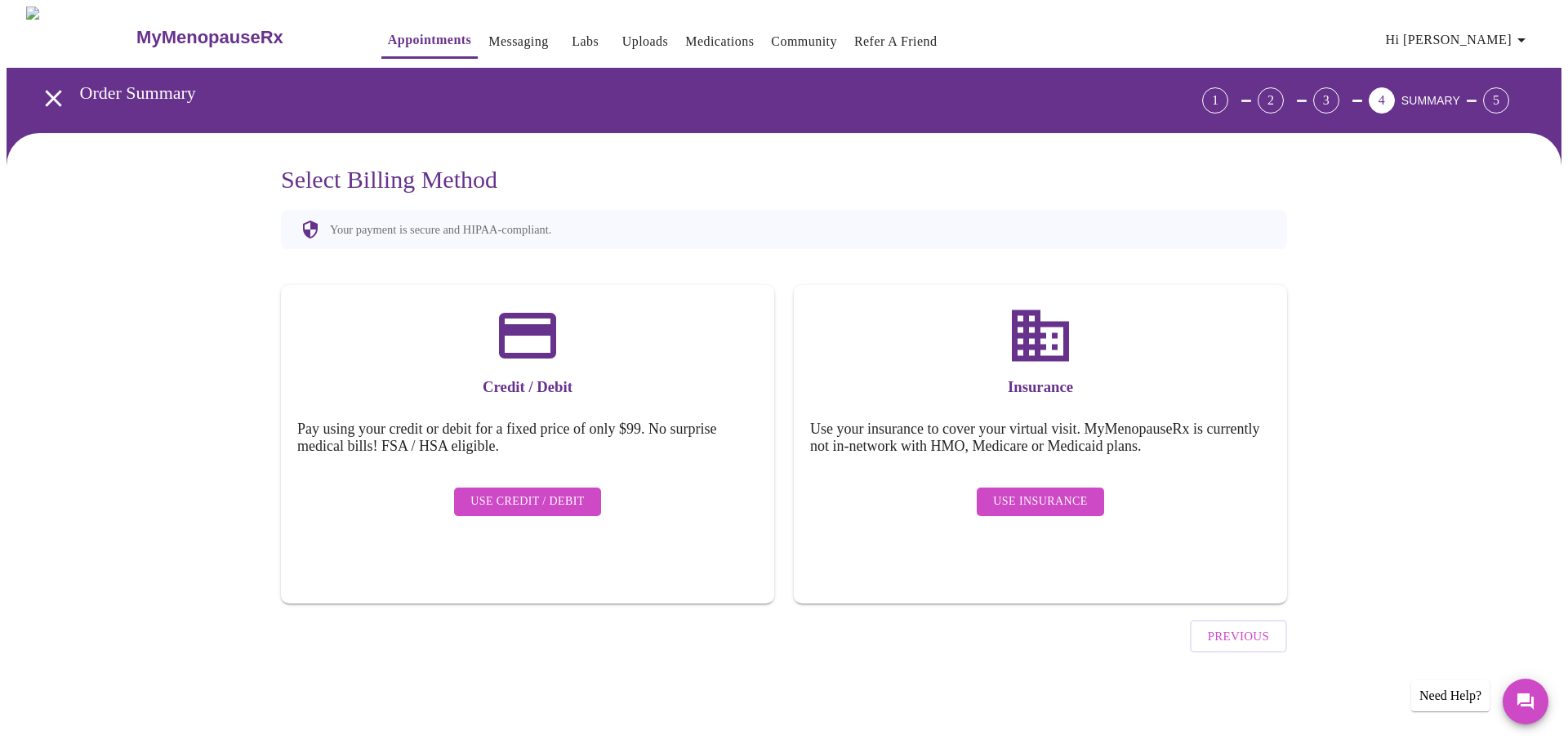
click at [1046, 491] on span "Use Insurance" at bounding box center [1039, 501] width 94 height 20
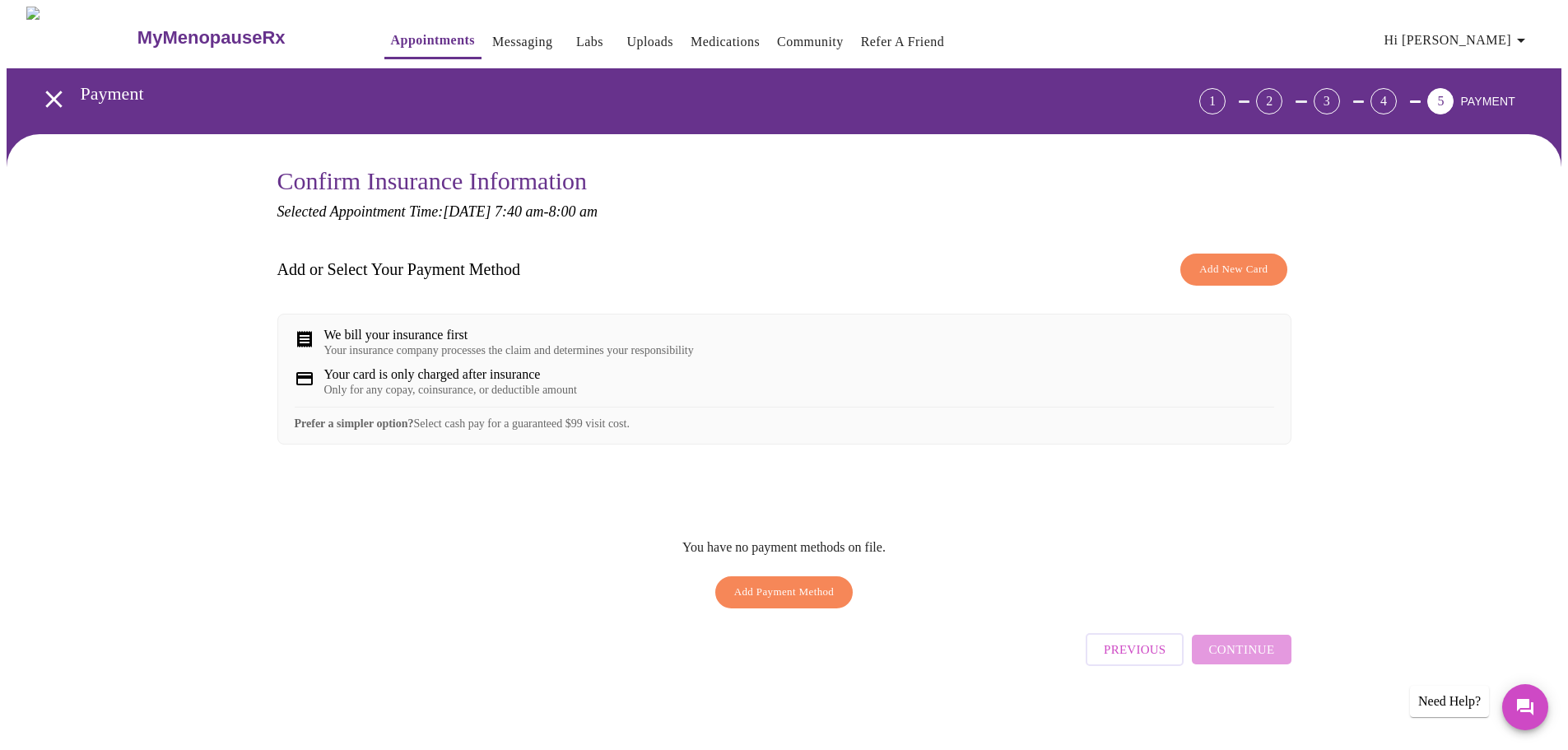
click at [1212, 265] on span "Add New Card" at bounding box center [1233, 268] width 68 height 18
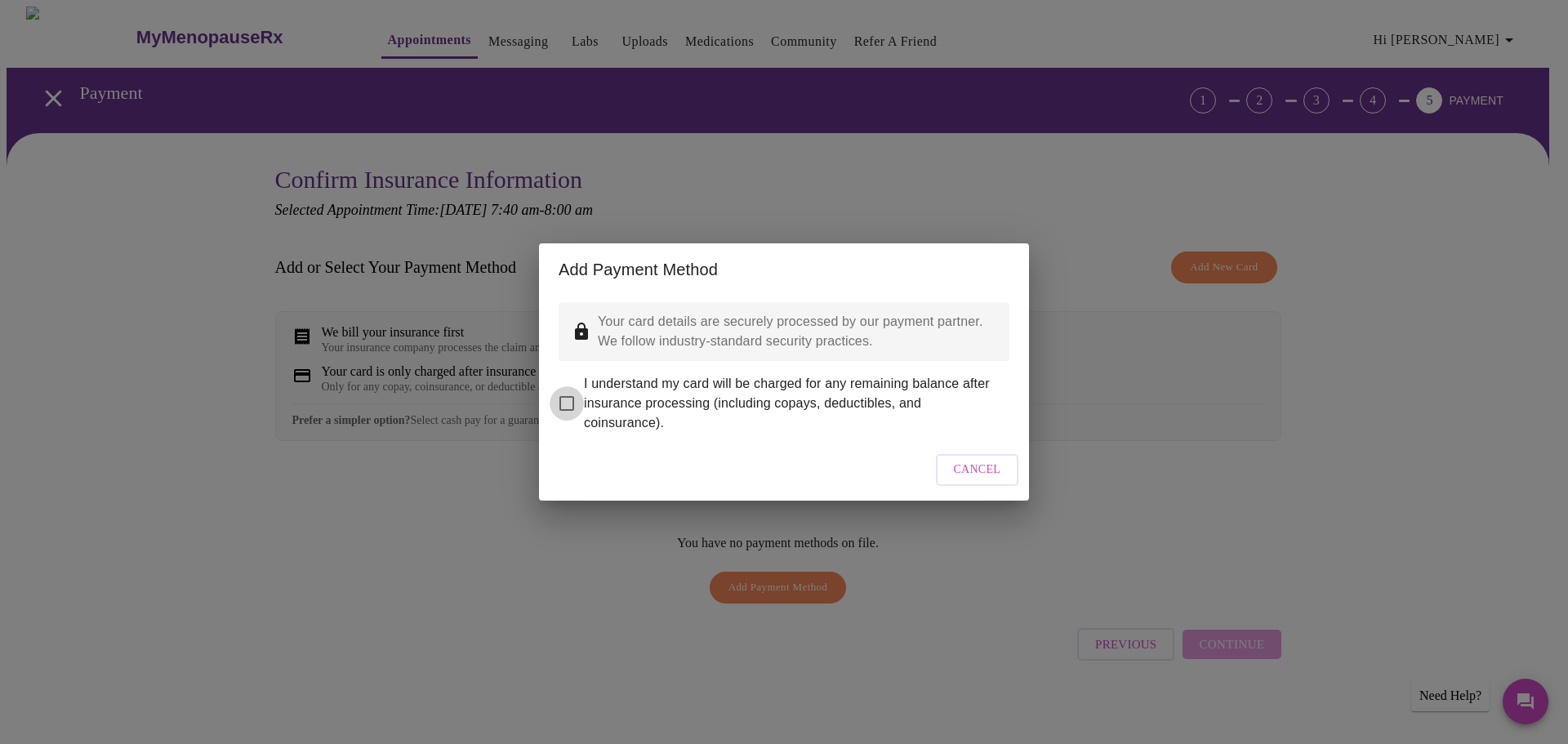
click at [570, 398] on input "I understand my card will be charged for any remaining balance after insurance …" at bounding box center [566, 403] width 35 height 35
checkbox input "true"
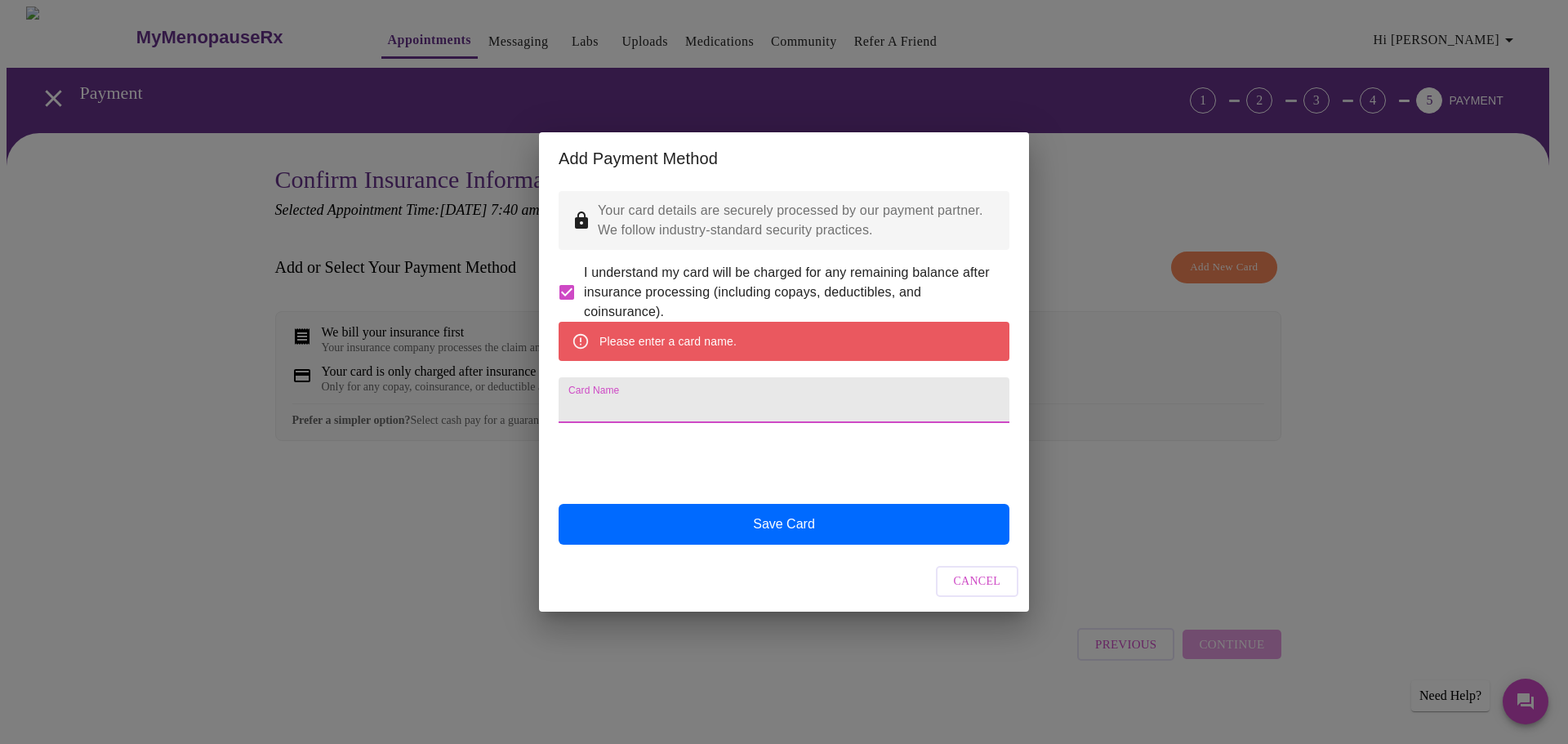
click at [650, 405] on input "Card Name" at bounding box center [784, 400] width 451 height 45
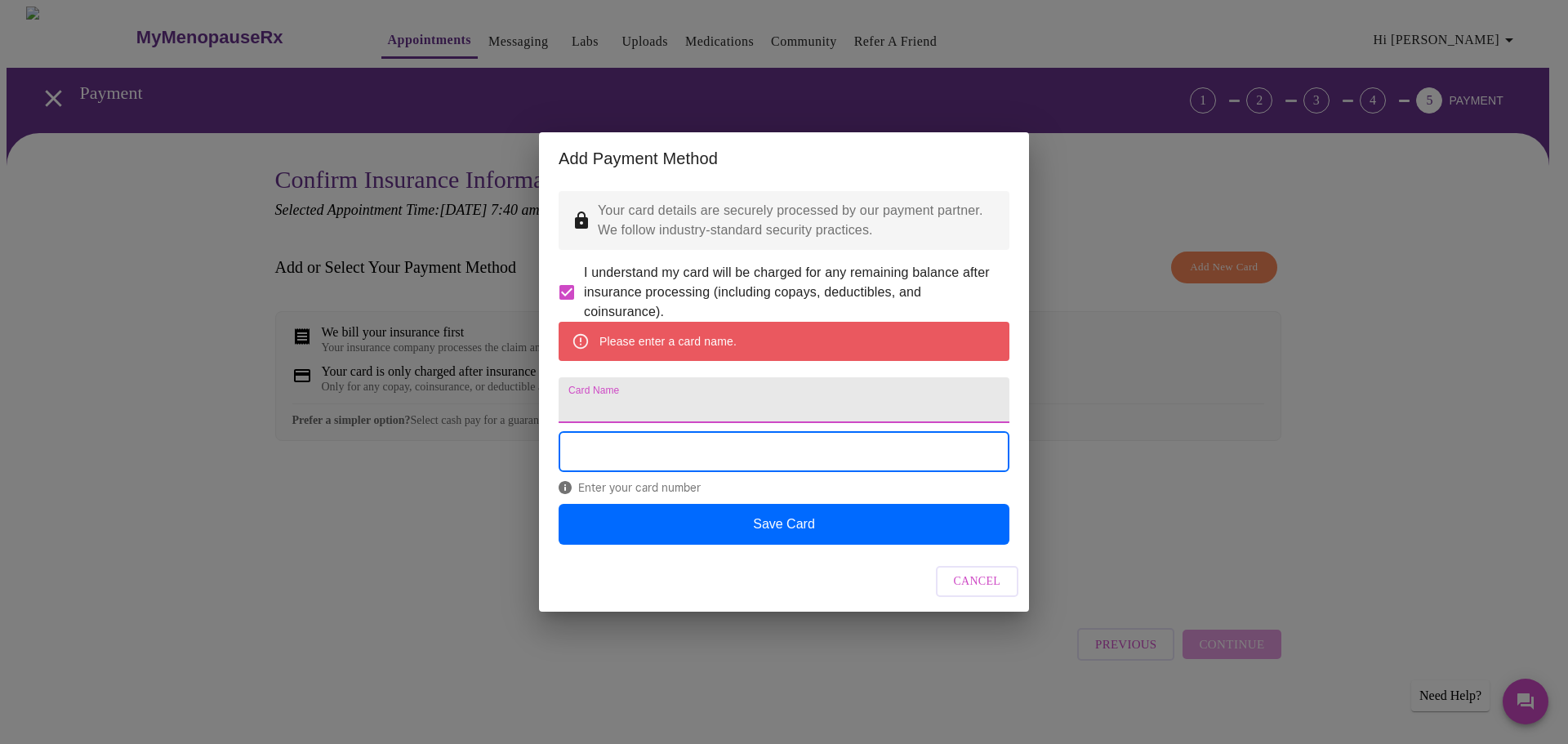
click at [650, 405] on input "Card Name" at bounding box center [784, 400] width 451 height 45
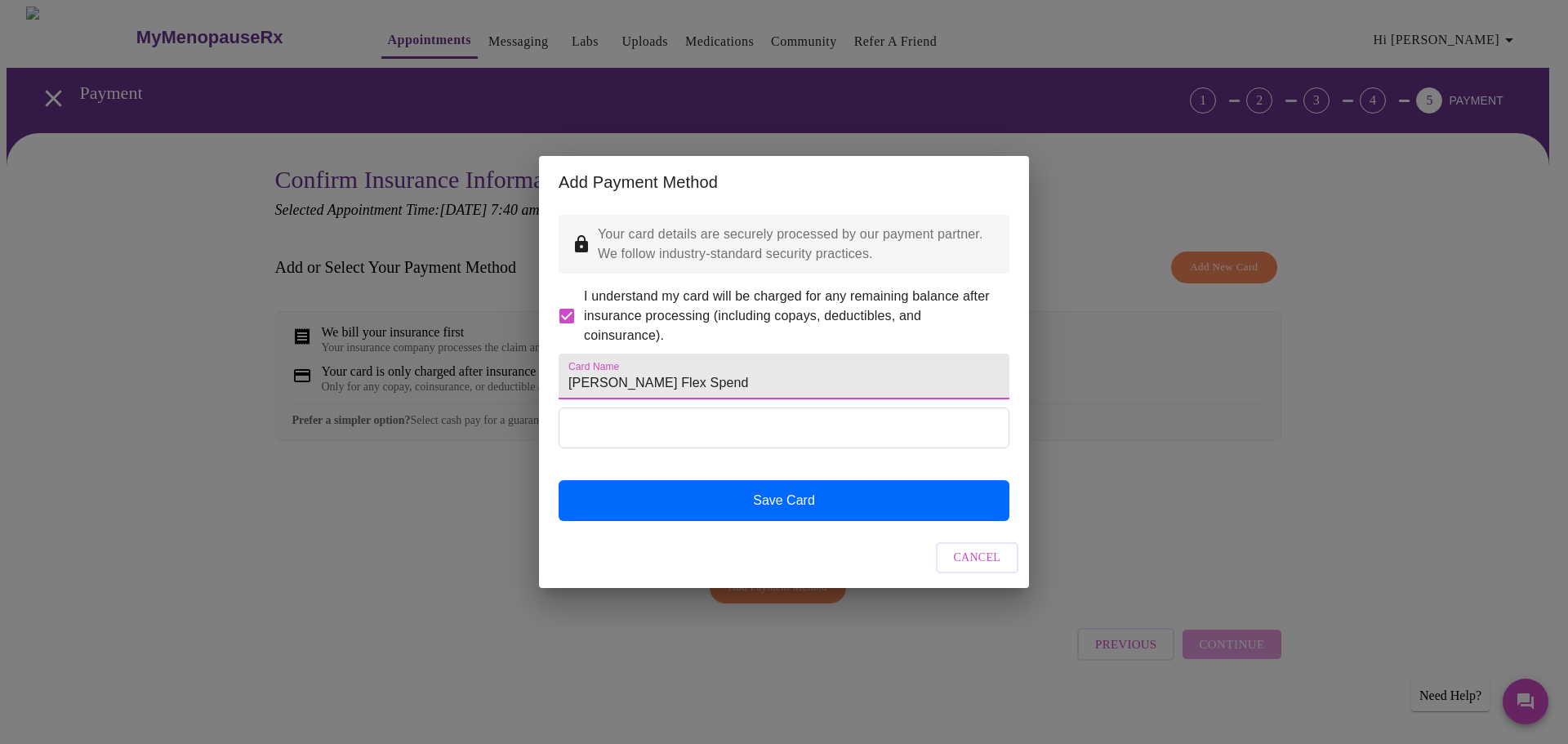
type input "[PERSON_NAME] Flex Spend"
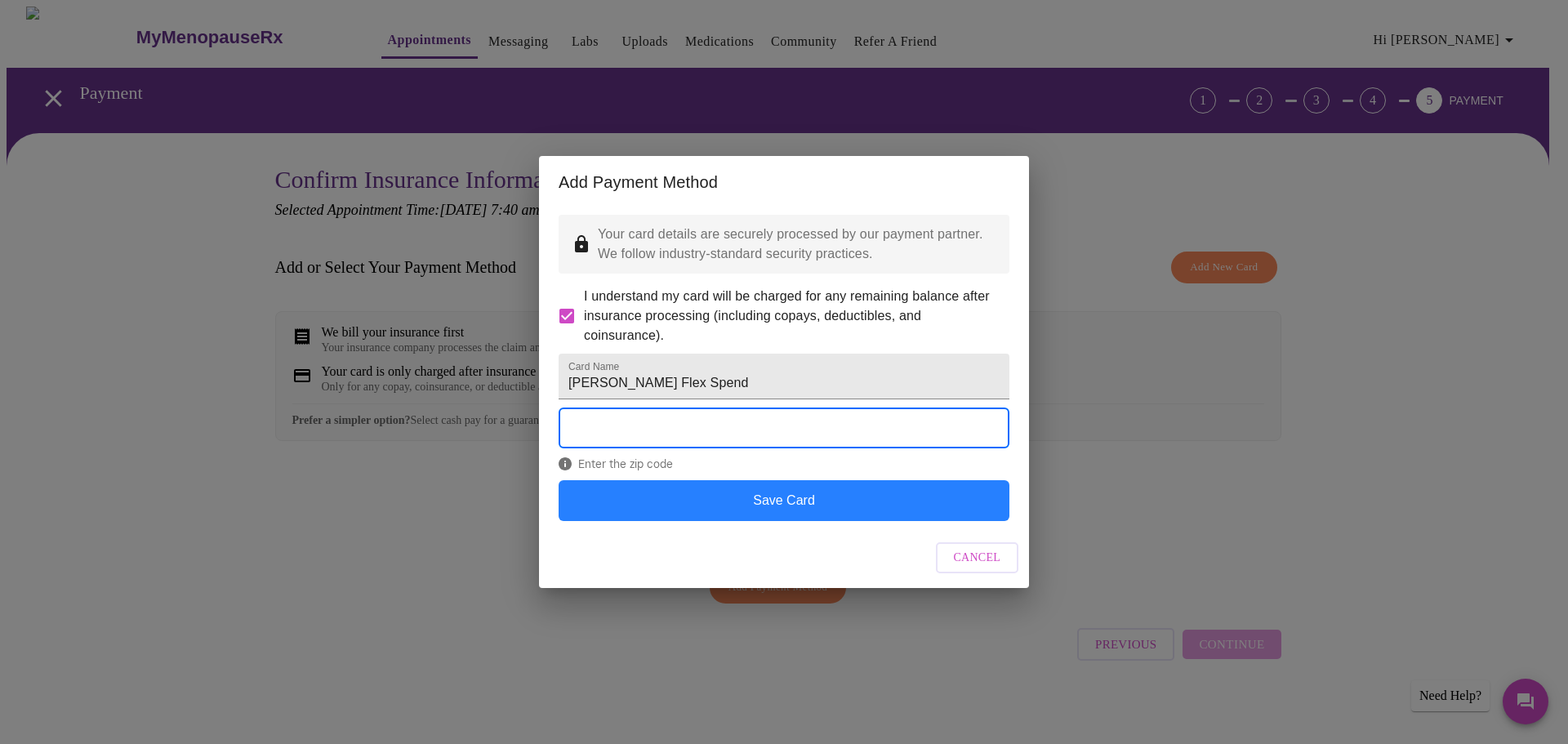
click at [781, 521] on button "Save Card" at bounding box center [784, 501] width 451 height 41
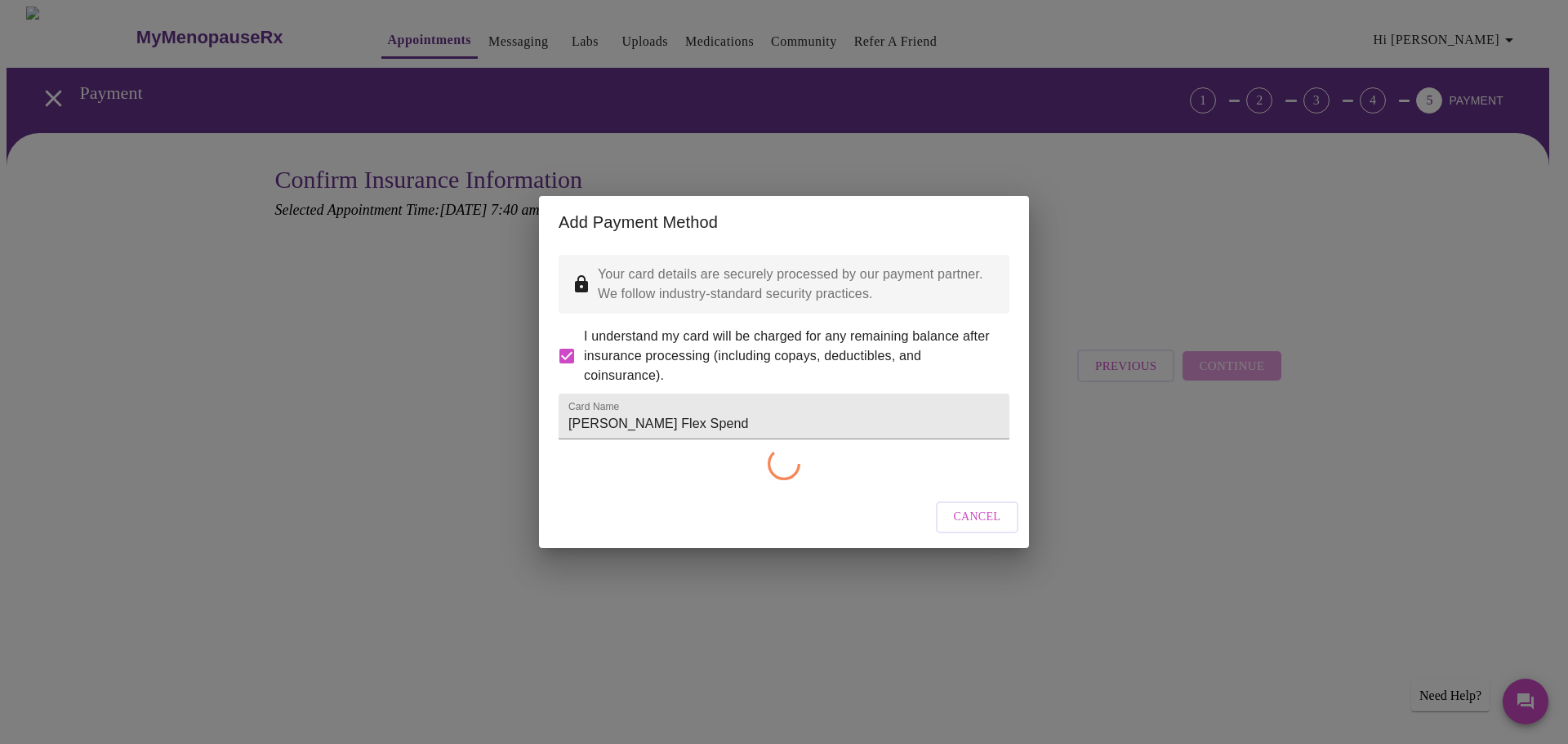
checkbox input "false"
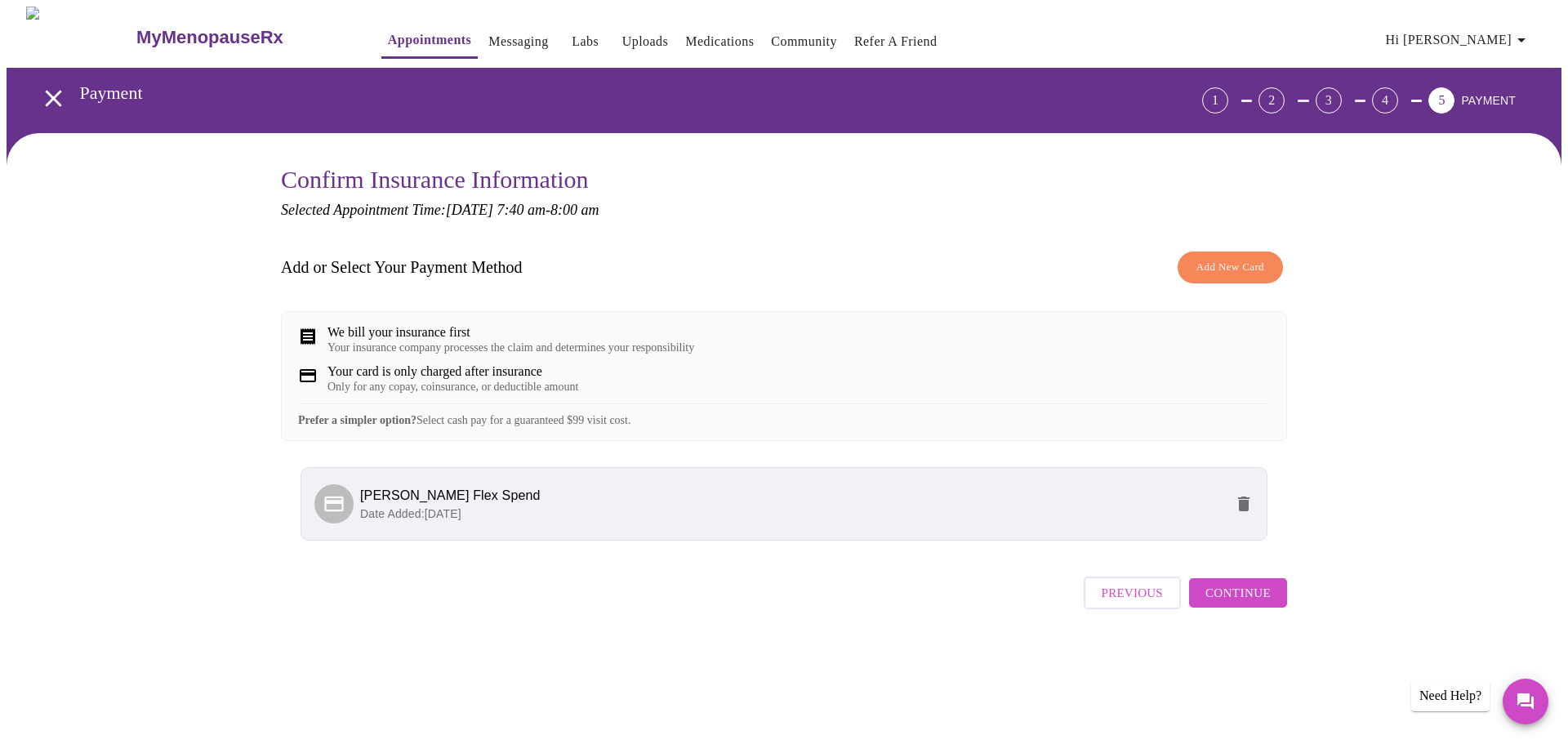
click at [1245, 603] on span "Continue" at bounding box center [1238, 592] width 66 height 21
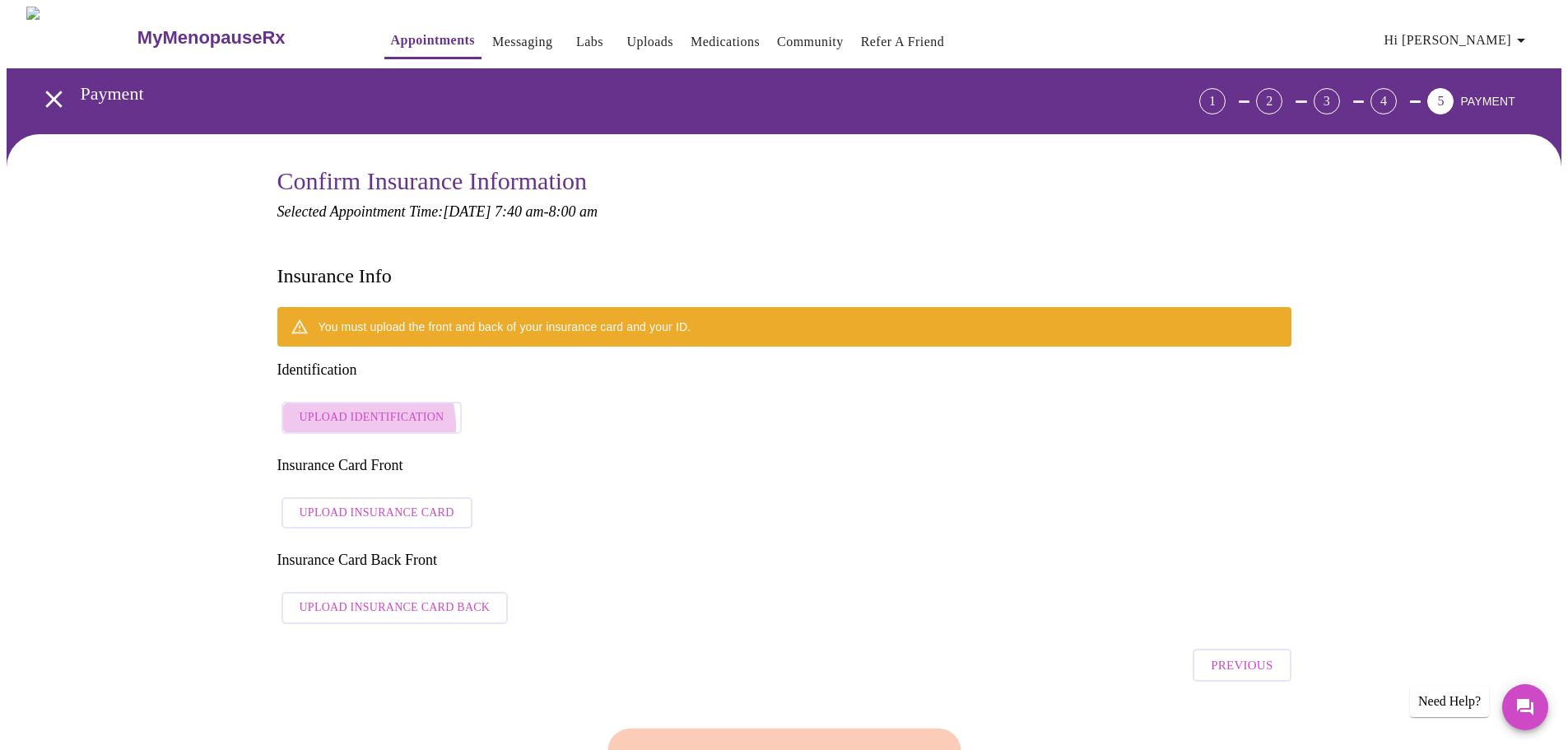
click at [353, 408] on span "Upload Identification" at bounding box center [372, 417] width 145 height 20
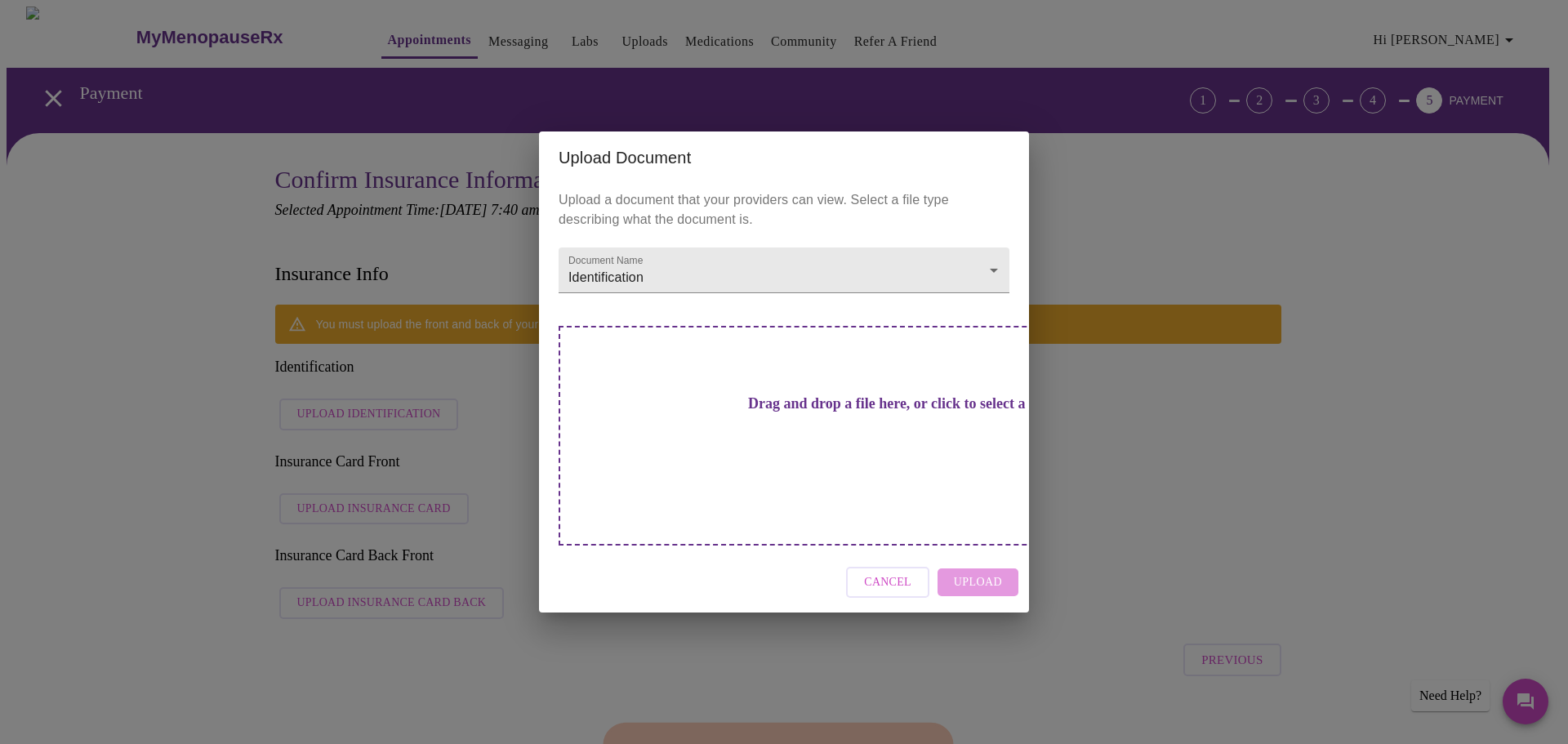
click at [810, 406] on div "Drag and drop a file here, or click to select a file" at bounding box center [898, 436] width 679 height 220
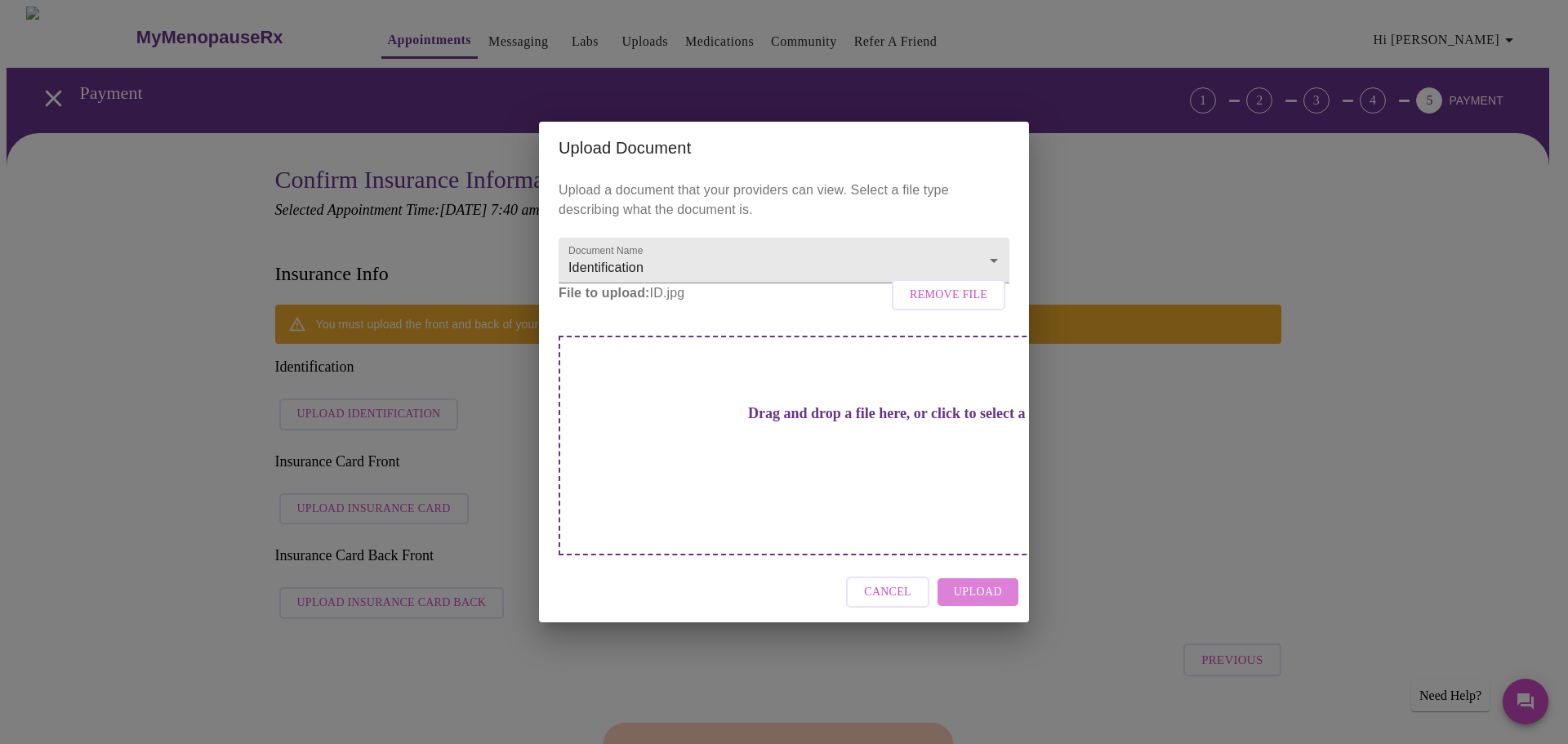
click at [995, 582] on span "Upload" at bounding box center [977, 592] width 48 height 20
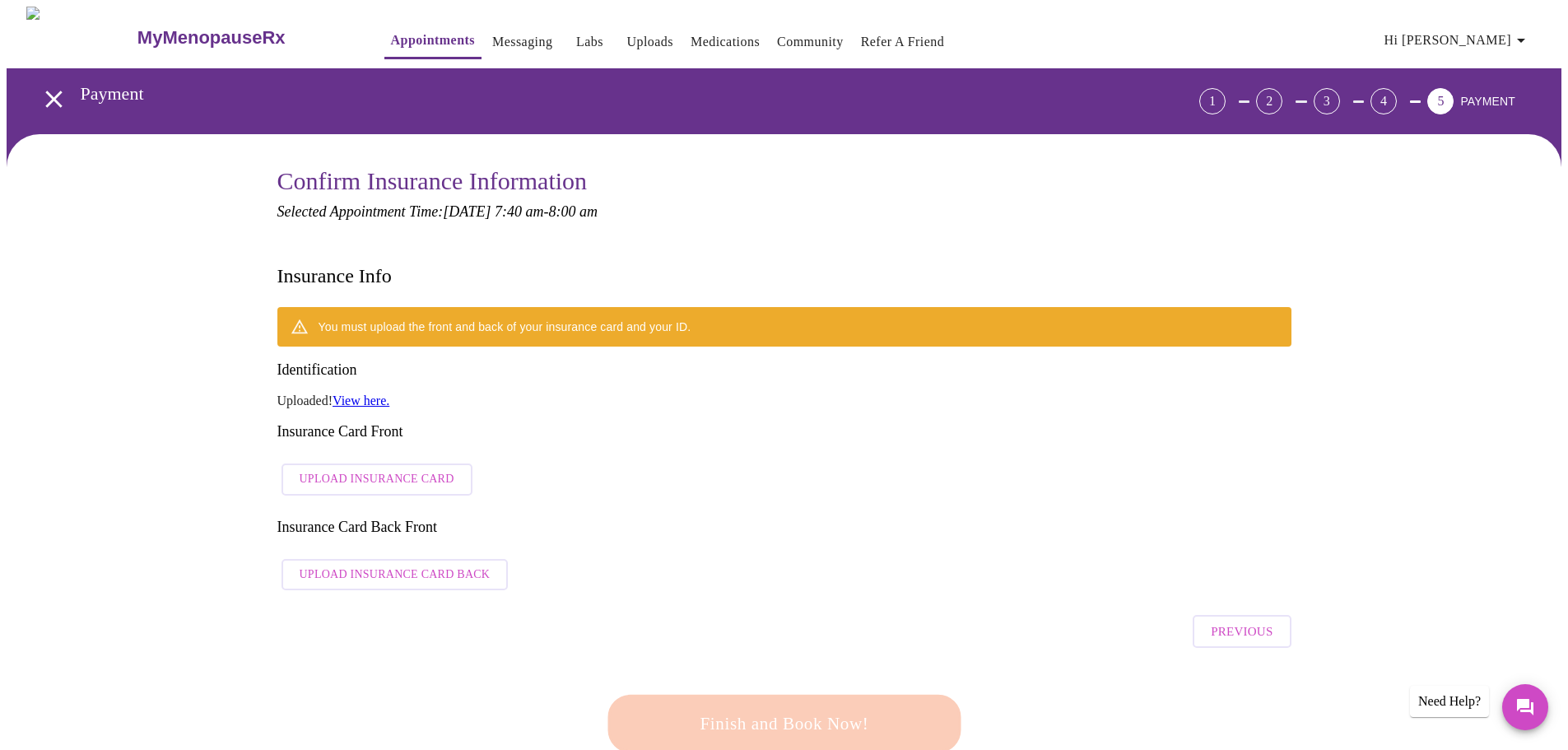
click at [380, 469] on span "Upload Insurance Card" at bounding box center [376, 479] width 155 height 20
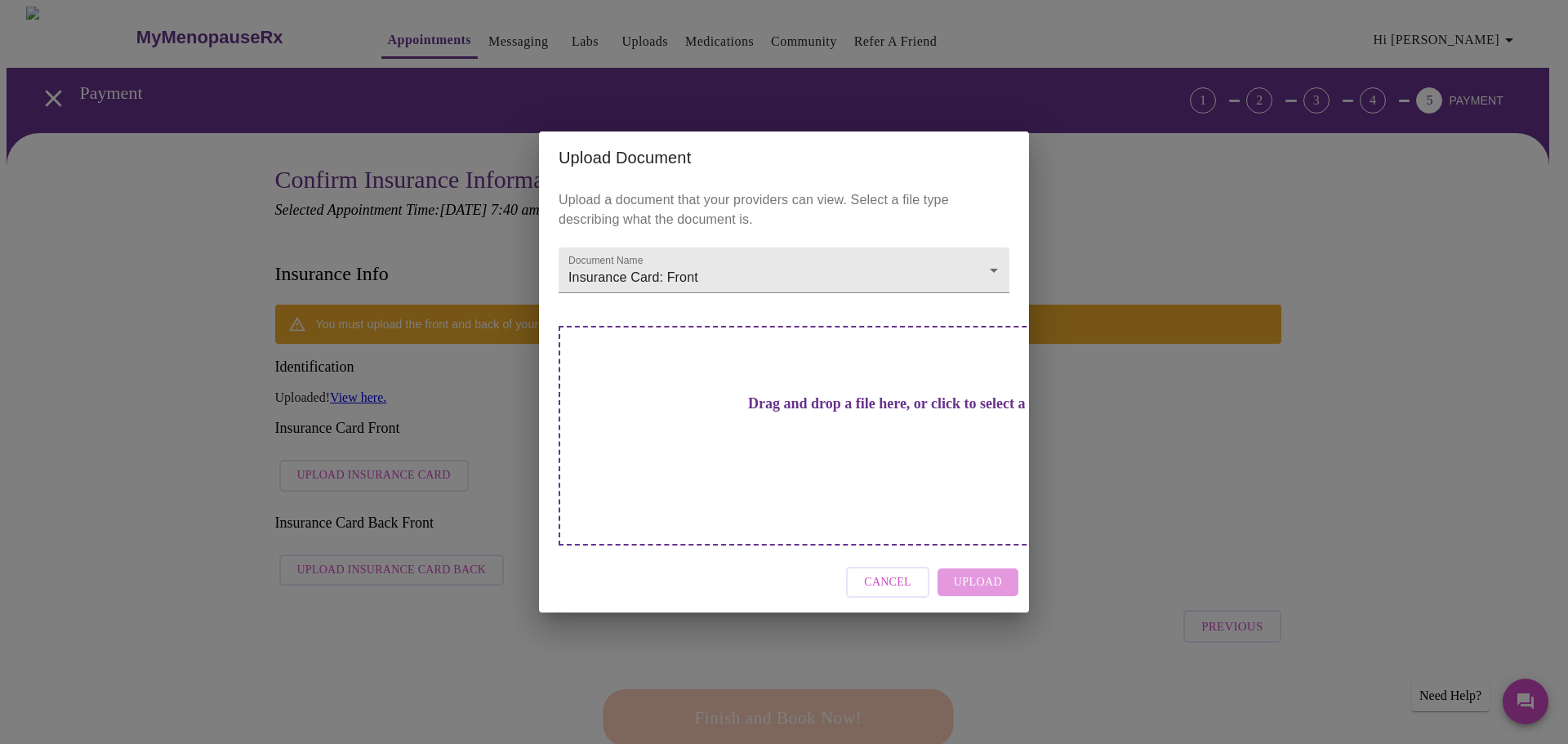
click at [873, 473] on div "Drag and drop a file here, or click to select a file" at bounding box center [898, 436] width 679 height 220
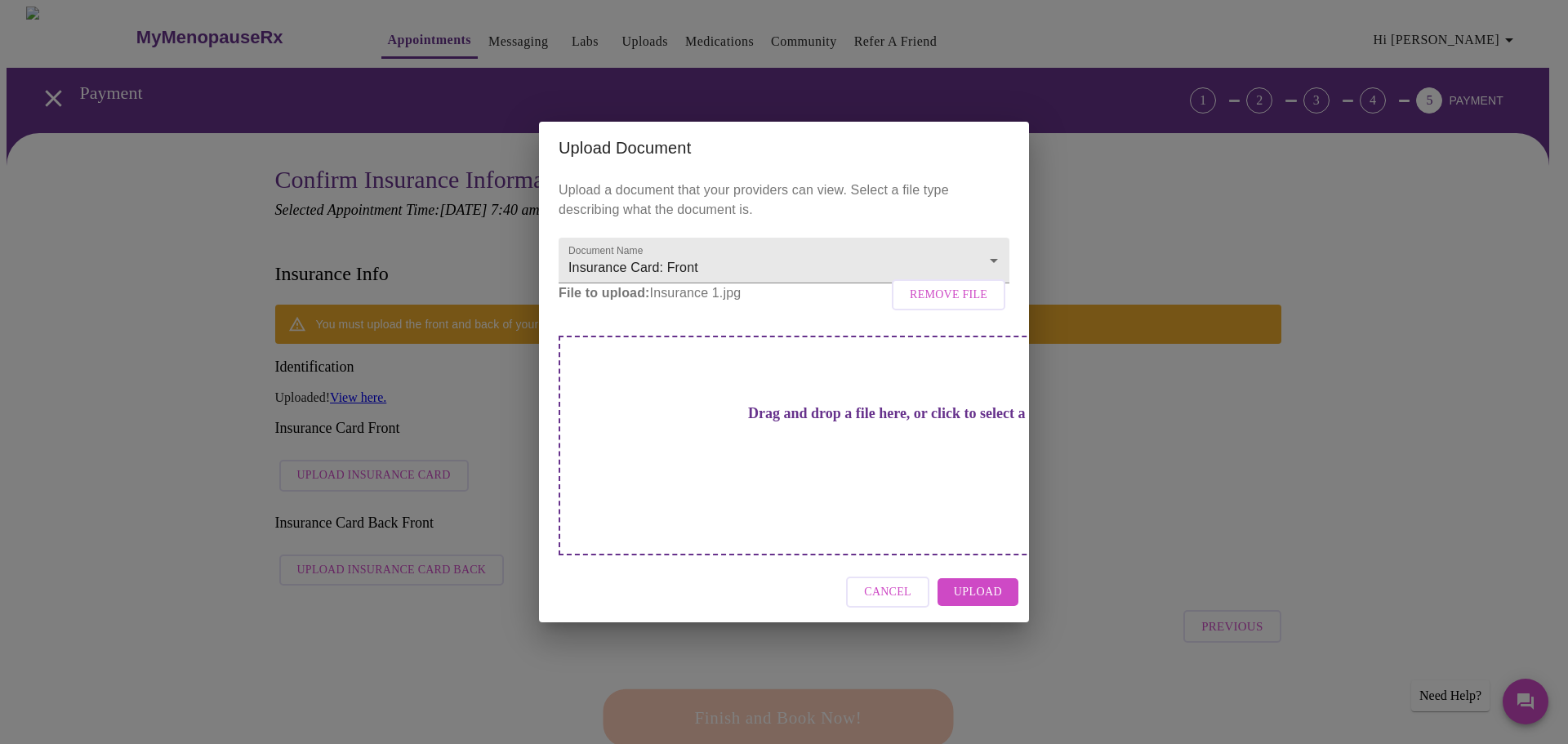
click at [993, 582] on span "Upload" at bounding box center [977, 592] width 48 height 20
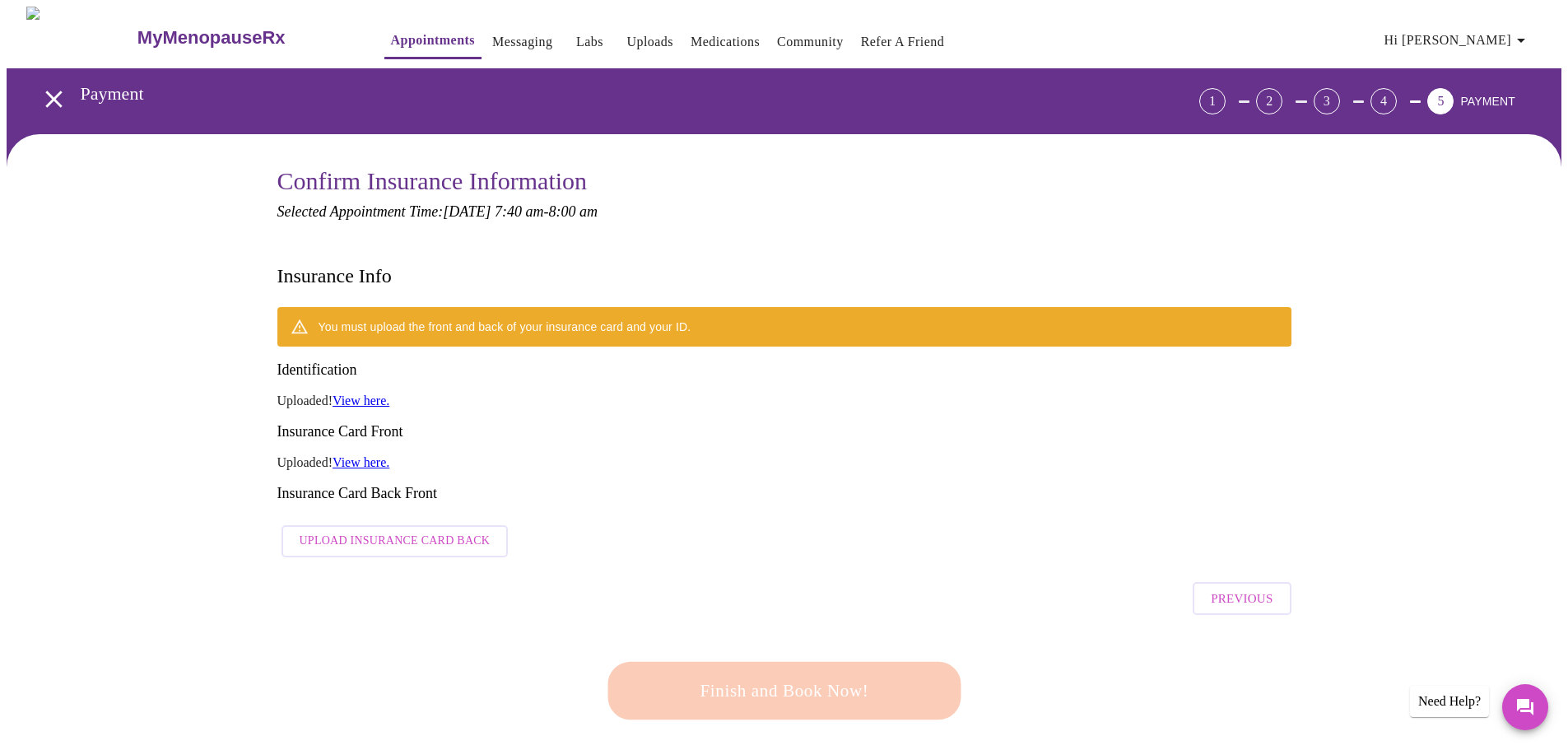
click at [303, 531] on span "Upload Insurance Card Back" at bounding box center [395, 541] width 191 height 20
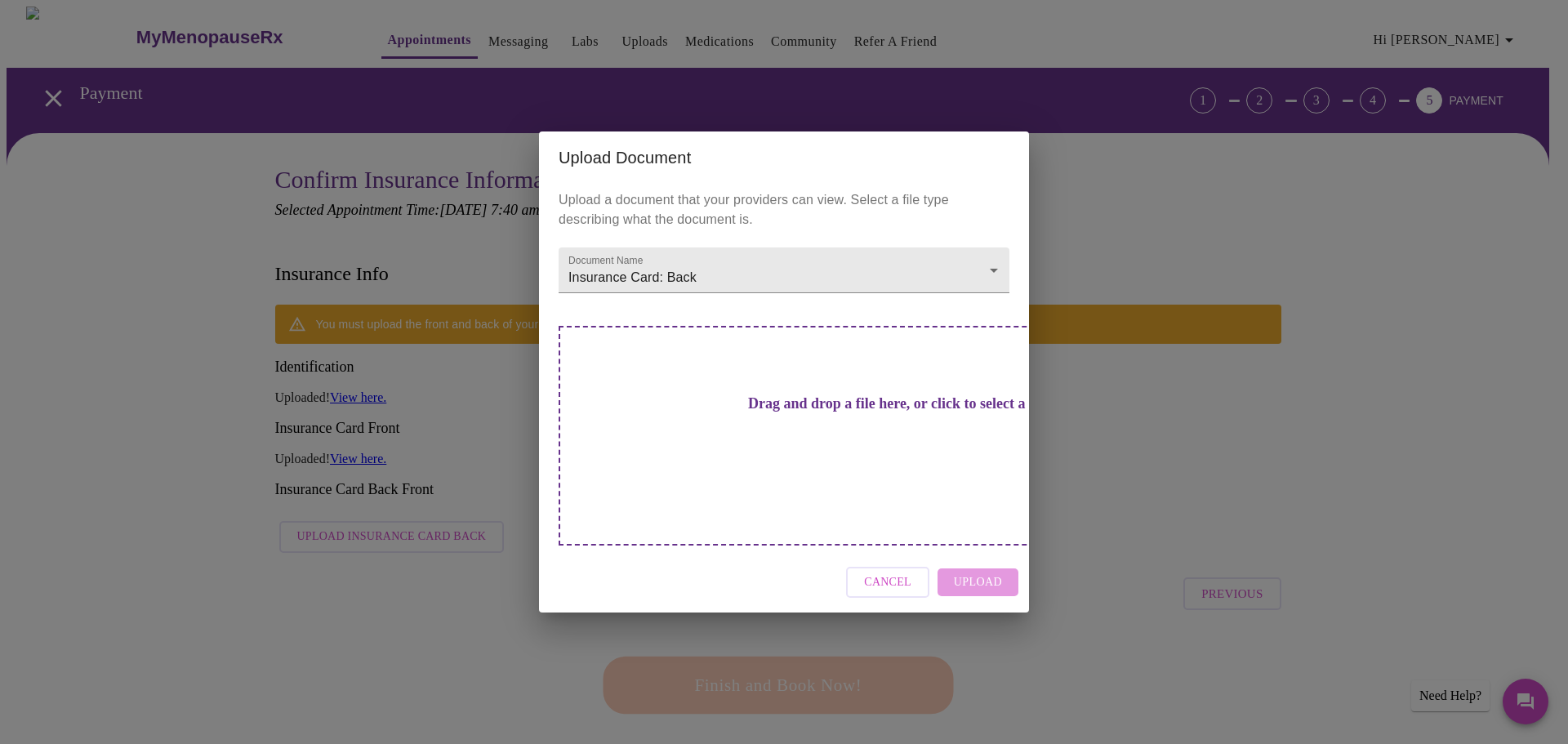
click at [837, 399] on div "Drag and drop a file here, or click to select a file" at bounding box center [898, 436] width 679 height 220
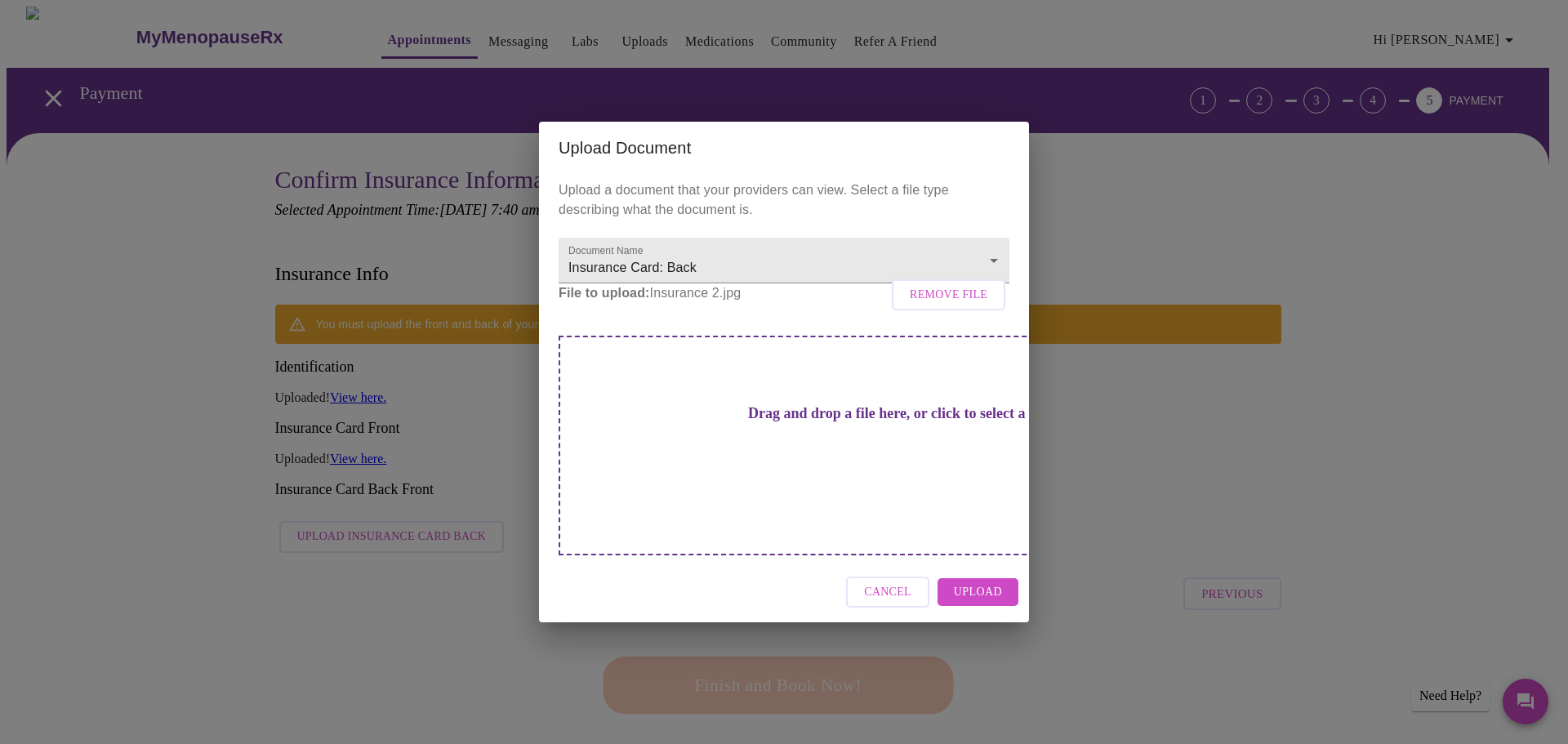
click at [974, 582] on span "Upload" at bounding box center [977, 592] width 48 height 20
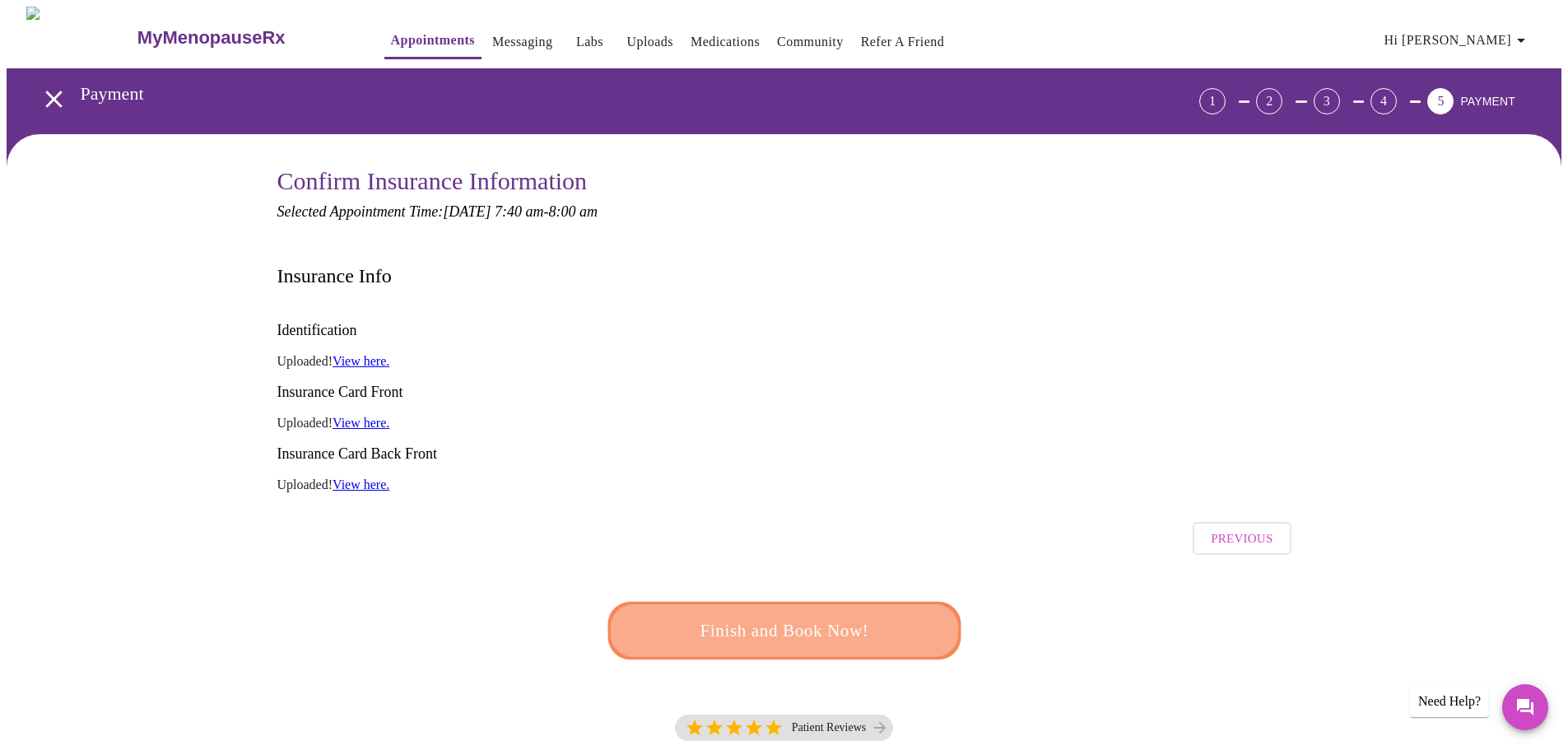
click at [873, 616] on span "Finish and Book Now!" at bounding box center [784, 630] width 304 height 30
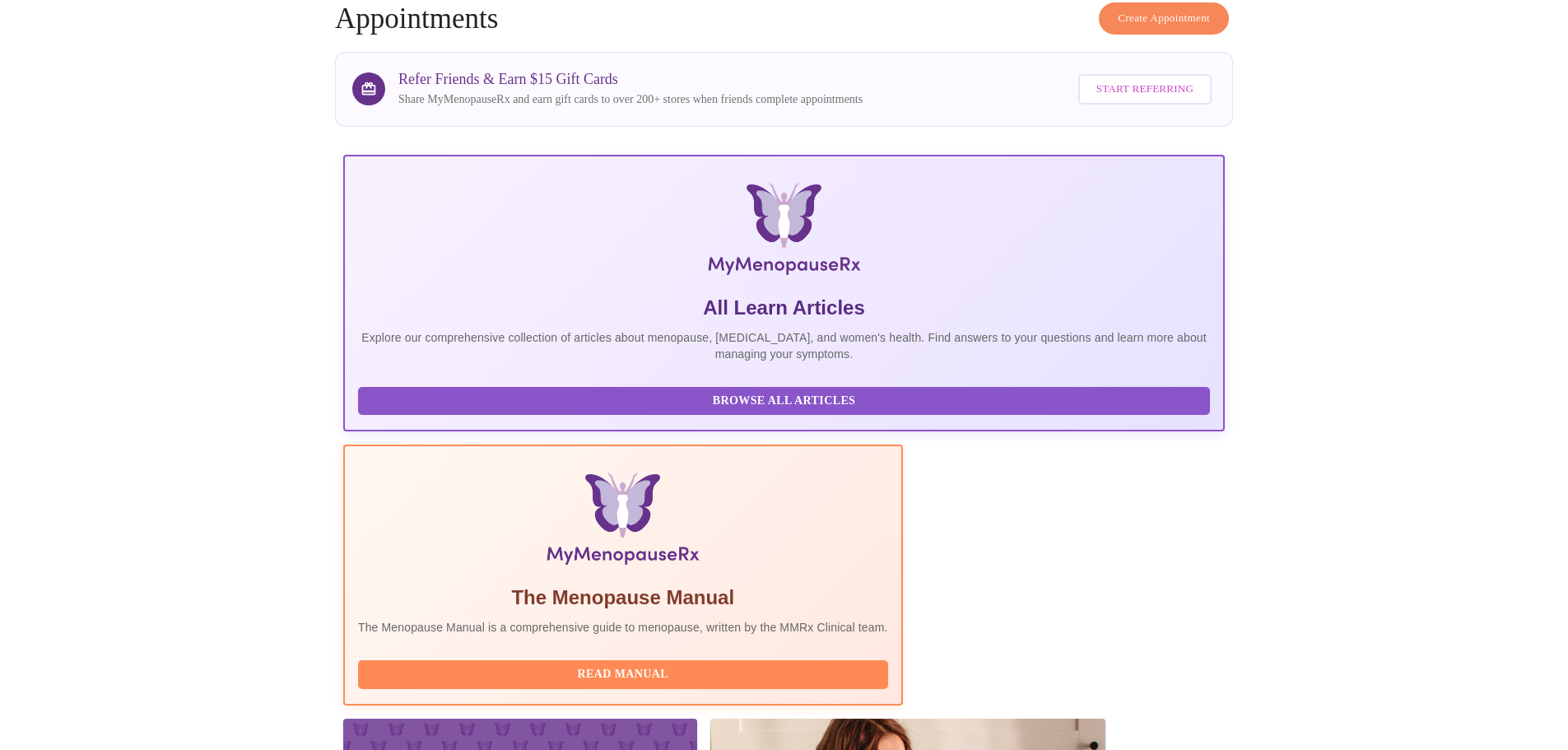
scroll to position [152, 0]
